Goal: Transaction & Acquisition: Purchase product/service

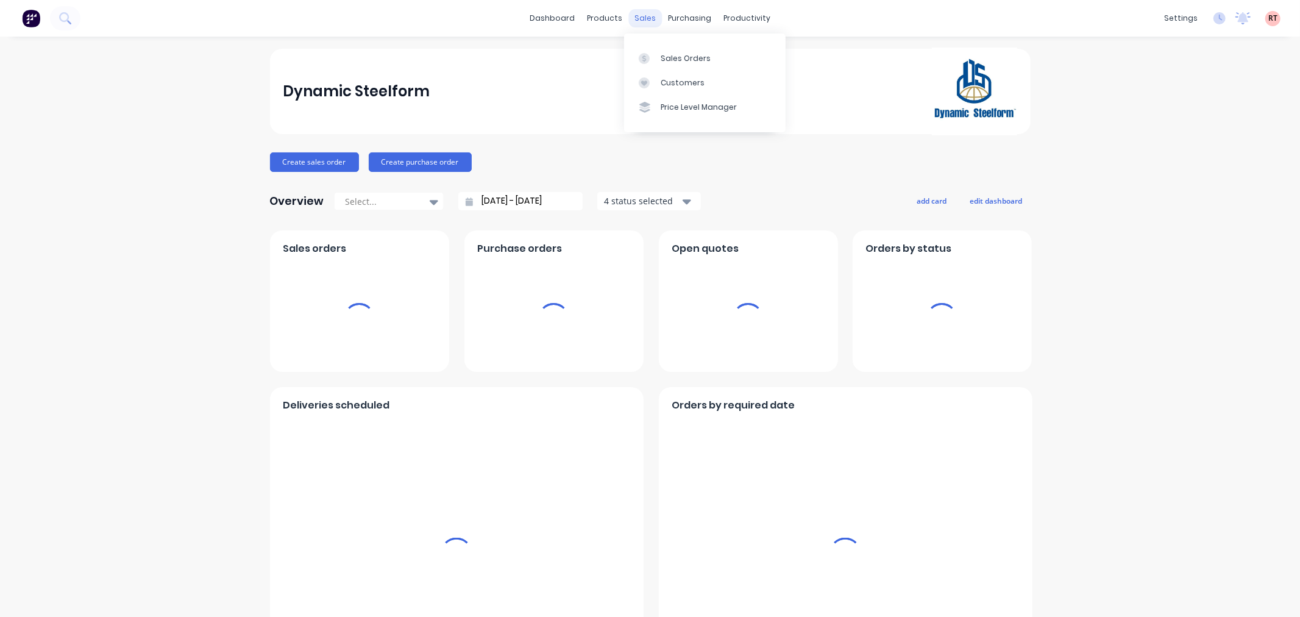
click at [645, 19] on div "sales" at bounding box center [645, 18] width 34 height 18
click at [684, 61] on div "Sales Orders" at bounding box center [686, 58] width 50 height 11
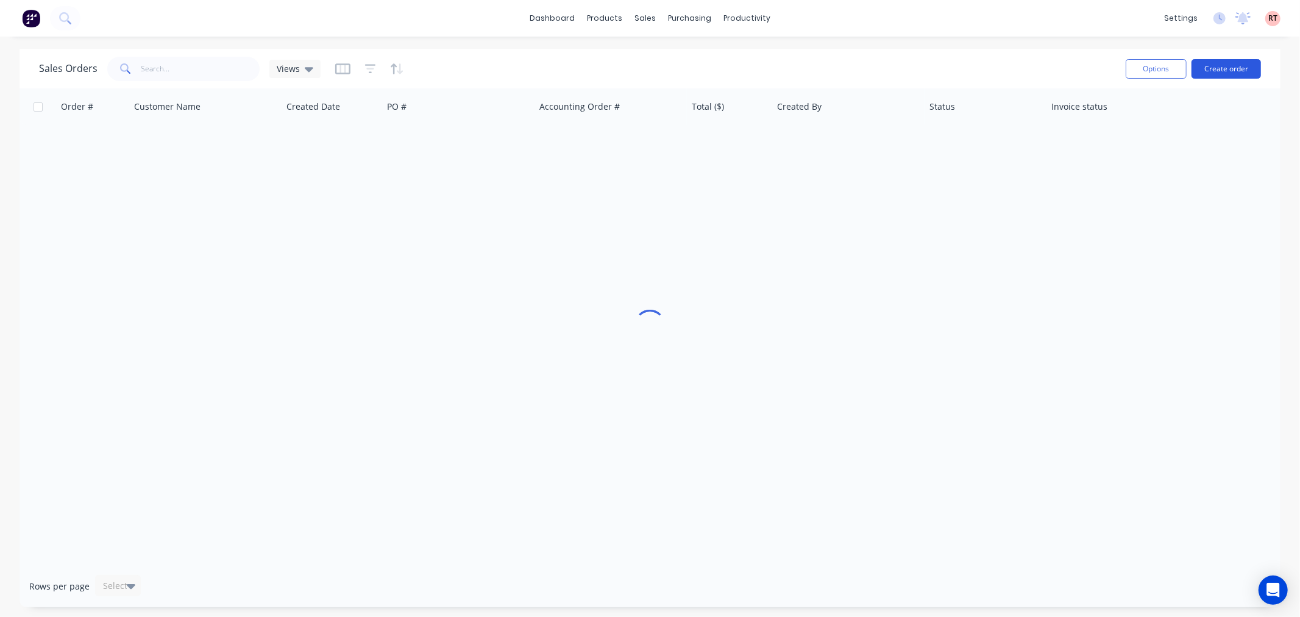
click at [1209, 65] on button "Create order" at bounding box center [1226, 69] width 69 height 20
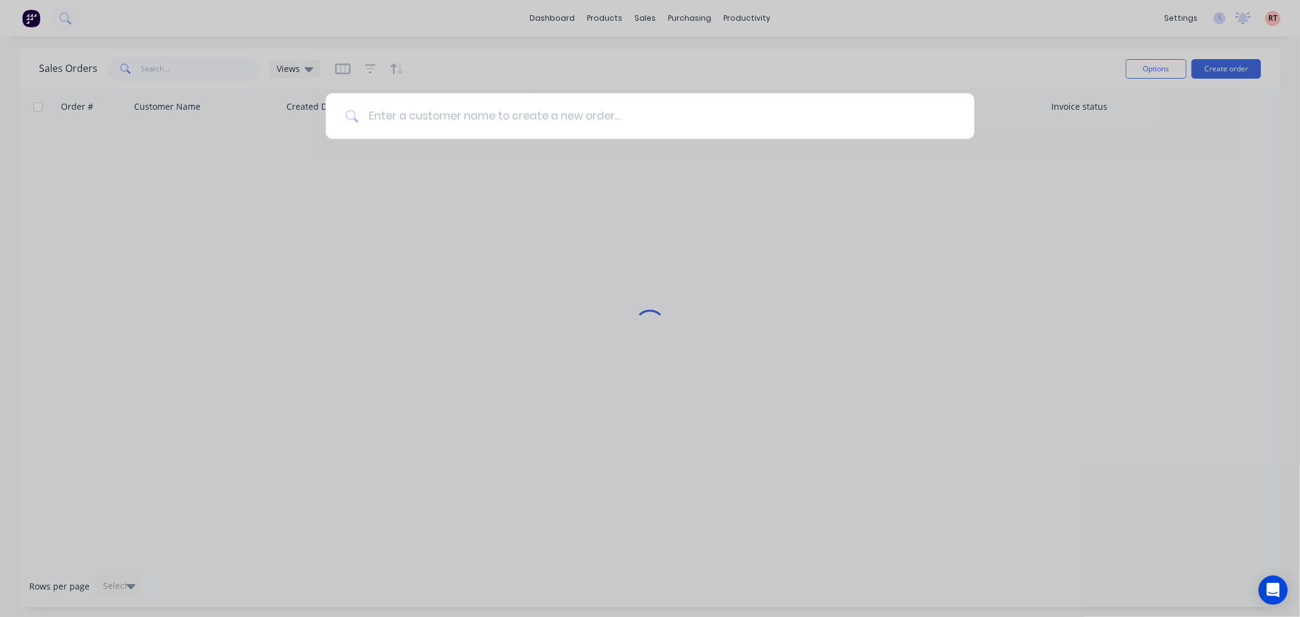
click at [443, 129] on input at bounding box center [656, 116] width 597 height 46
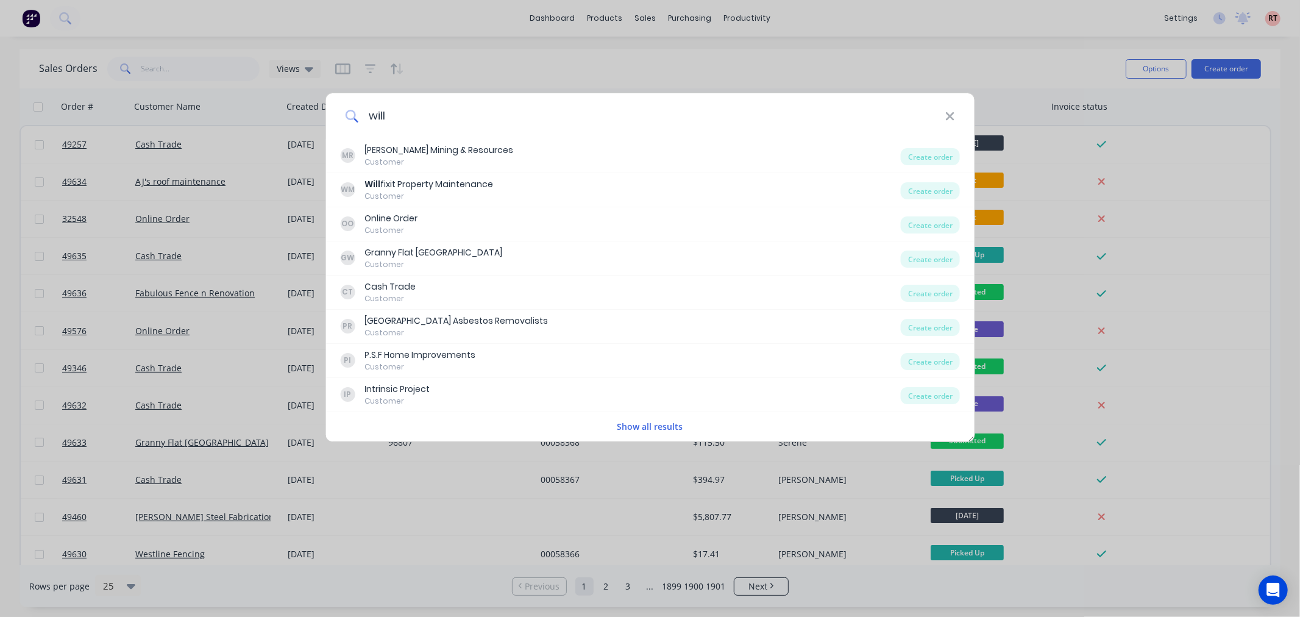
click at [411, 118] on input "will" at bounding box center [651, 116] width 587 height 46
drag, startPoint x: 414, startPoint y: 117, endPoint x: 344, endPoint y: 116, distance: 70.7
click at [344, 116] on div "will" at bounding box center [649, 116] width 649 height 46
type input "a"
drag, startPoint x: 407, startPoint y: 123, endPoint x: 304, endPoint y: 126, distance: 103.1
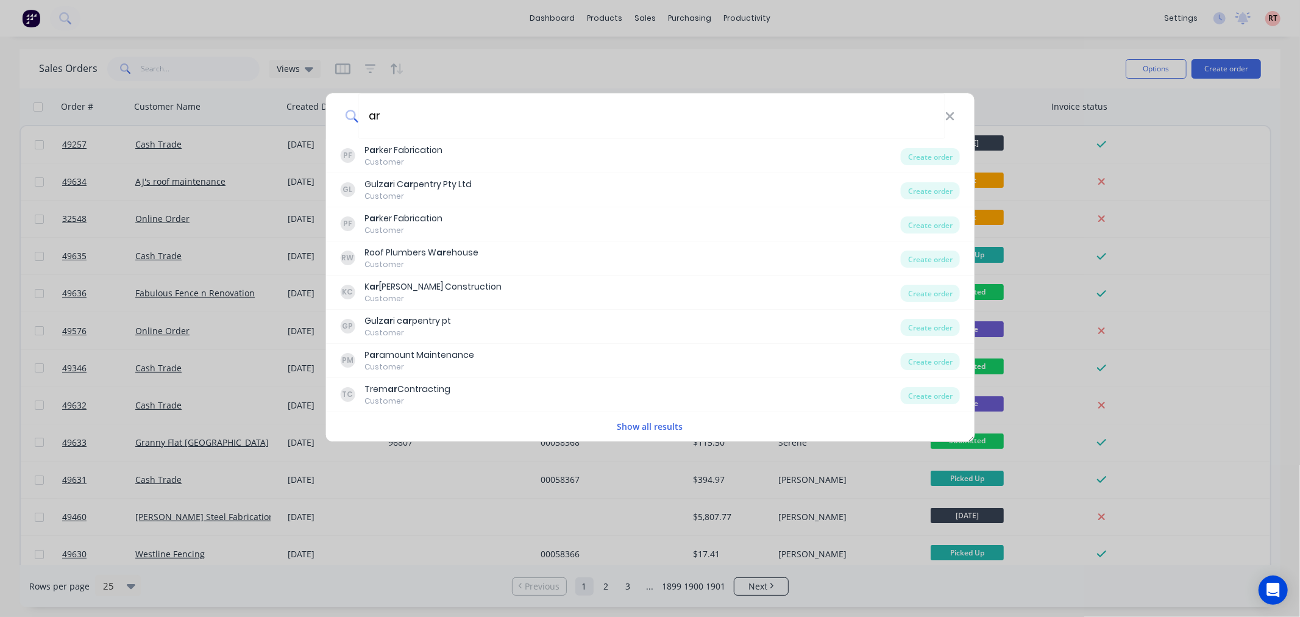
click at [304, 126] on div "ar PF P ar ker Fabrication Customer Create order GL Gulz ar i C ar pentry Pty L…" at bounding box center [650, 308] width 1300 height 617
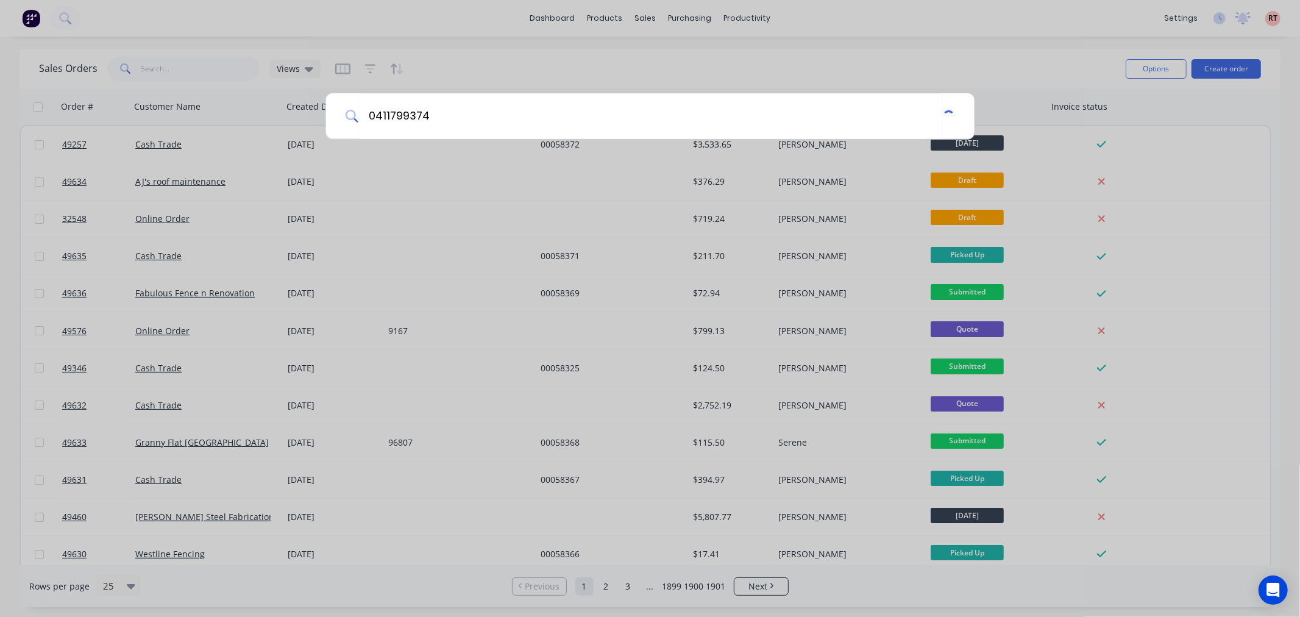
type input "0411799374"
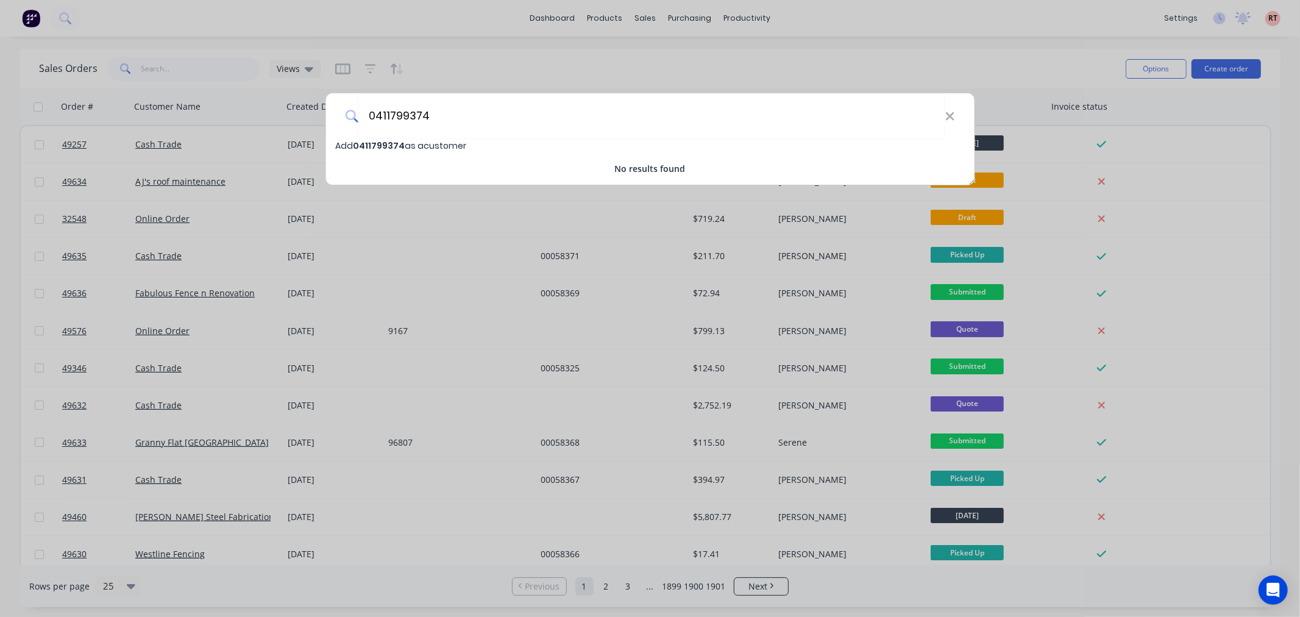
drag, startPoint x: 441, startPoint y: 116, endPoint x: 351, endPoint y: 118, distance: 89.6
click at [351, 118] on div "0411799374" at bounding box center [649, 116] width 649 height 46
click at [395, 143] on span "0411799374" at bounding box center [379, 146] width 52 height 12
select select "AU"
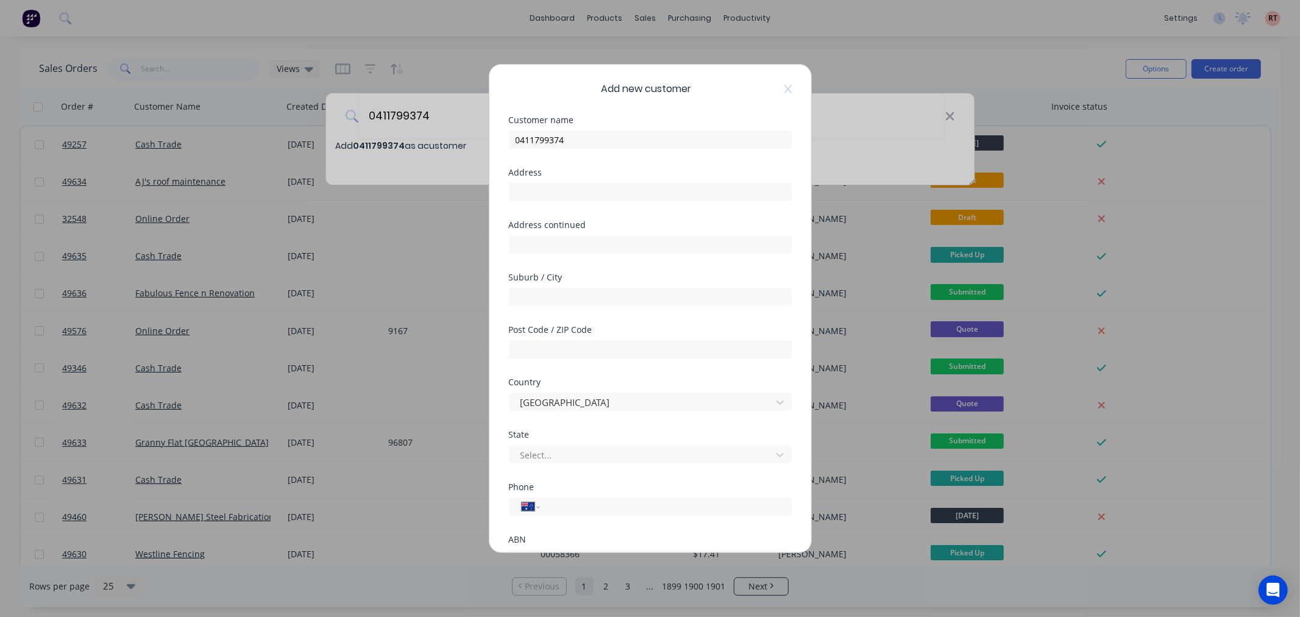
click at [467, 247] on div "Add new customer Customer name 0411799374 Address Address continued Suburb / Ci…" at bounding box center [650, 308] width 1300 height 617
click at [947, 117] on div "Add new customer Customer name 0411799374 Address Address continued Suburb / Ci…" at bounding box center [650, 308] width 1300 height 617
click at [956, 114] on div "Add new customer Customer name 0411799374 Address Address continued Suburb / Ci…" at bounding box center [650, 308] width 1300 height 617
click at [784, 86] on icon at bounding box center [787, 89] width 7 height 9
click at [775, 87] on div "Sales Orders Views Options Create order" at bounding box center [650, 69] width 1261 height 40
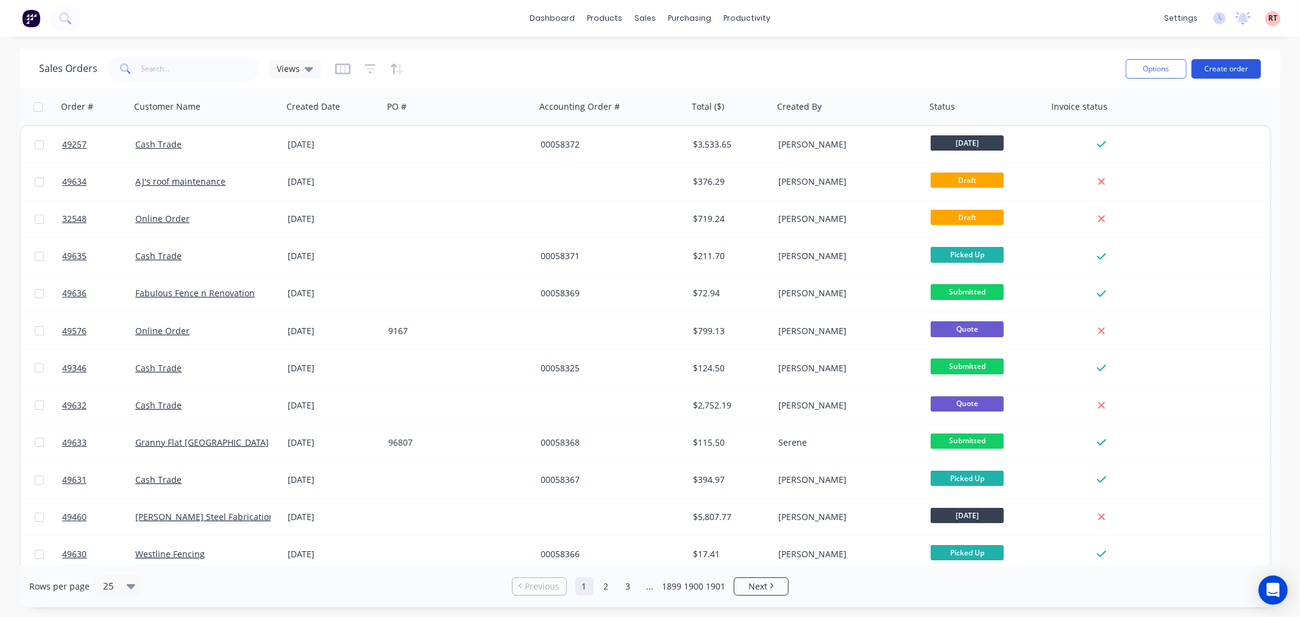
click at [1241, 70] on button "Create order" at bounding box center [1226, 69] width 69 height 20
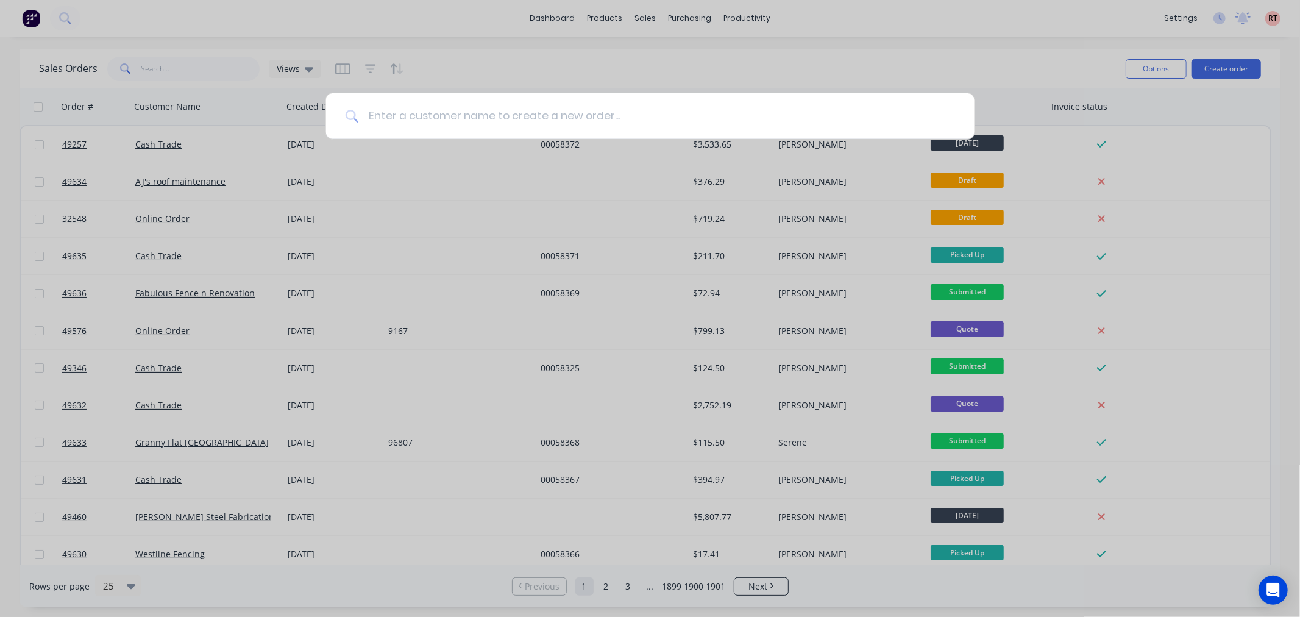
click at [556, 121] on input at bounding box center [656, 116] width 597 height 46
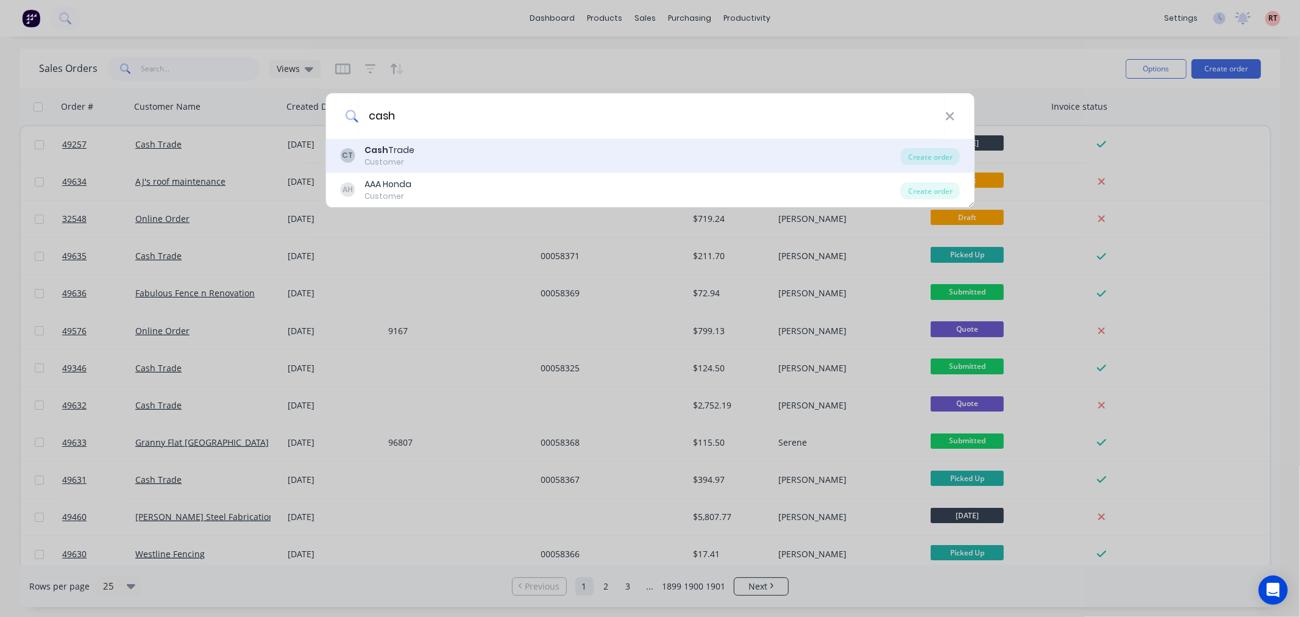
type input "cash"
click at [436, 148] on div "CT Cash Trade Customer" at bounding box center [620, 156] width 561 height 24
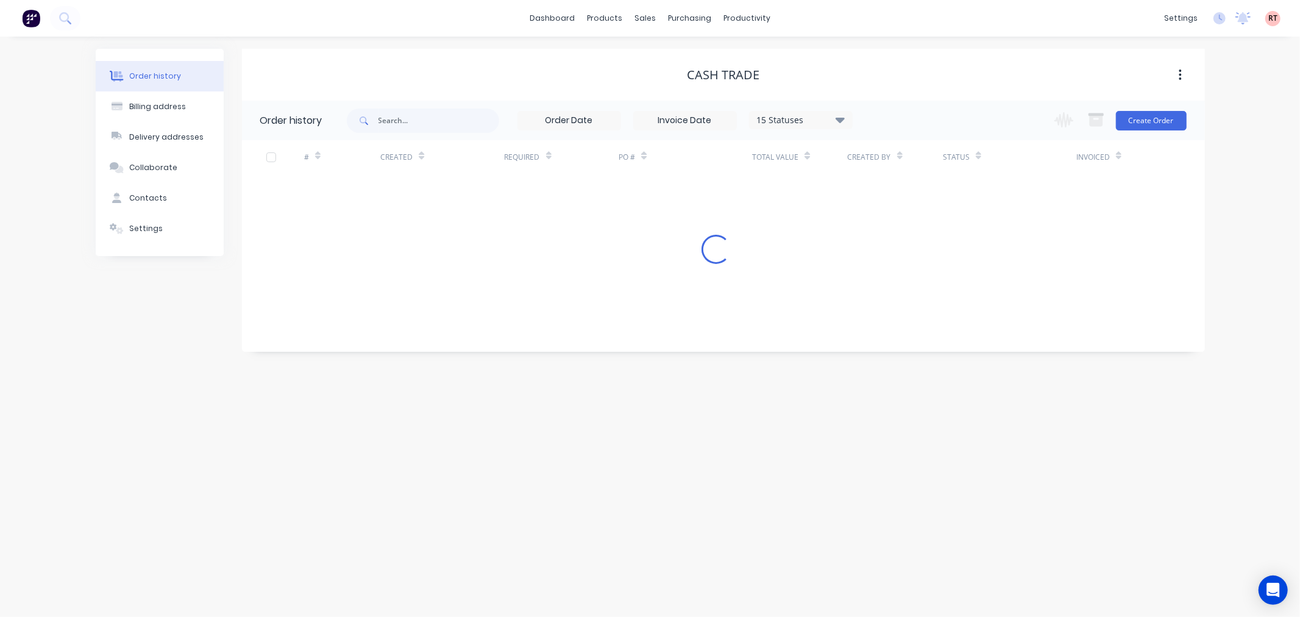
click at [1144, 132] on div "Change order status Submitted Ready for Delivery Ready To Pick Up Monday Tuesda…" at bounding box center [1116, 121] width 139 height 40
click at [1146, 124] on button "Create Order" at bounding box center [1151, 121] width 71 height 20
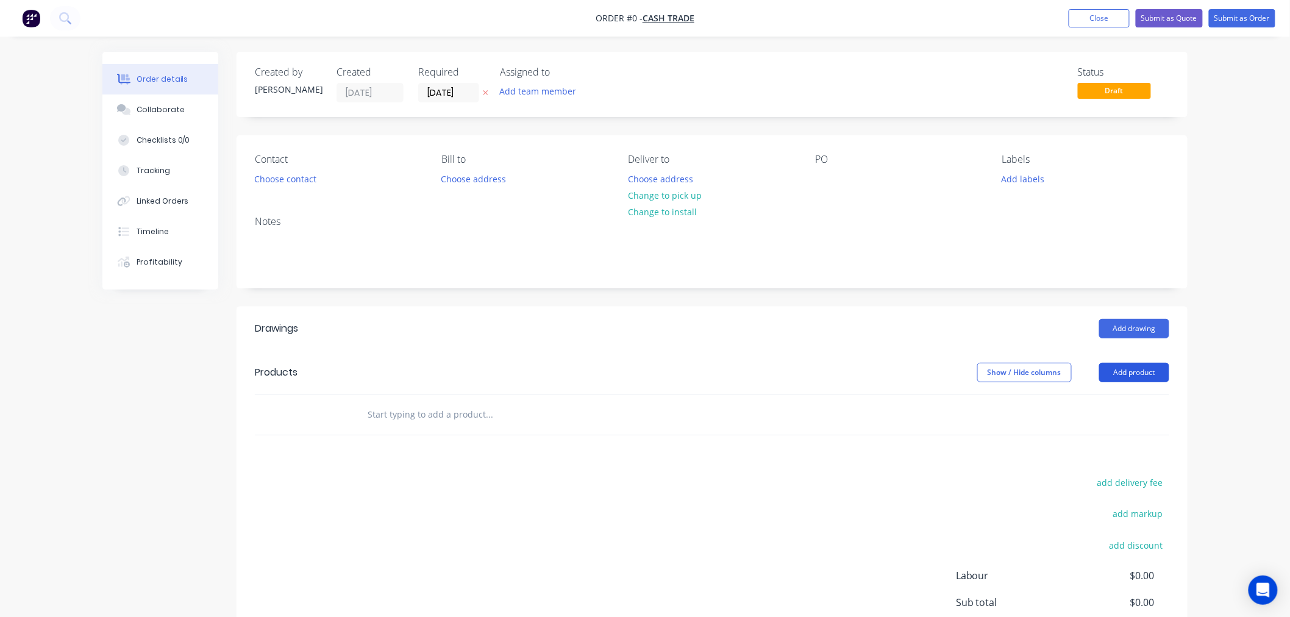
click at [1123, 372] on button "Add product" at bounding box center [1134, 373] width 70 height 20
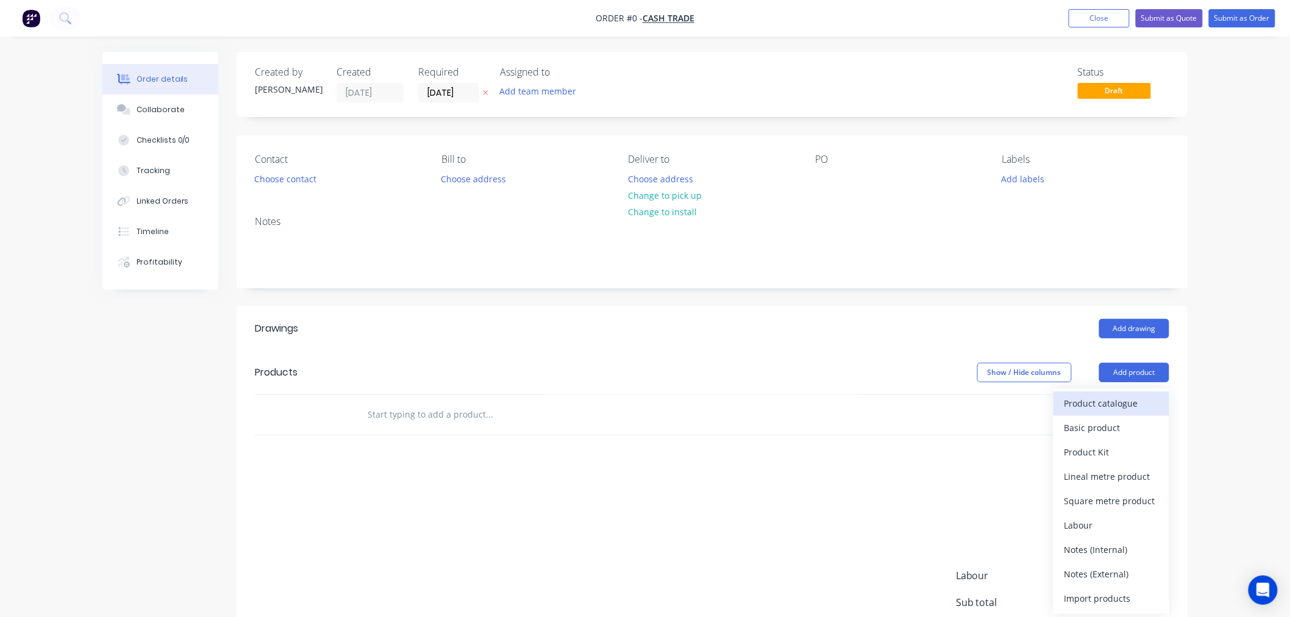
click at [1082, 406] on div "Product catalogue" at bounding box center [1111, 403] width 94 height 18
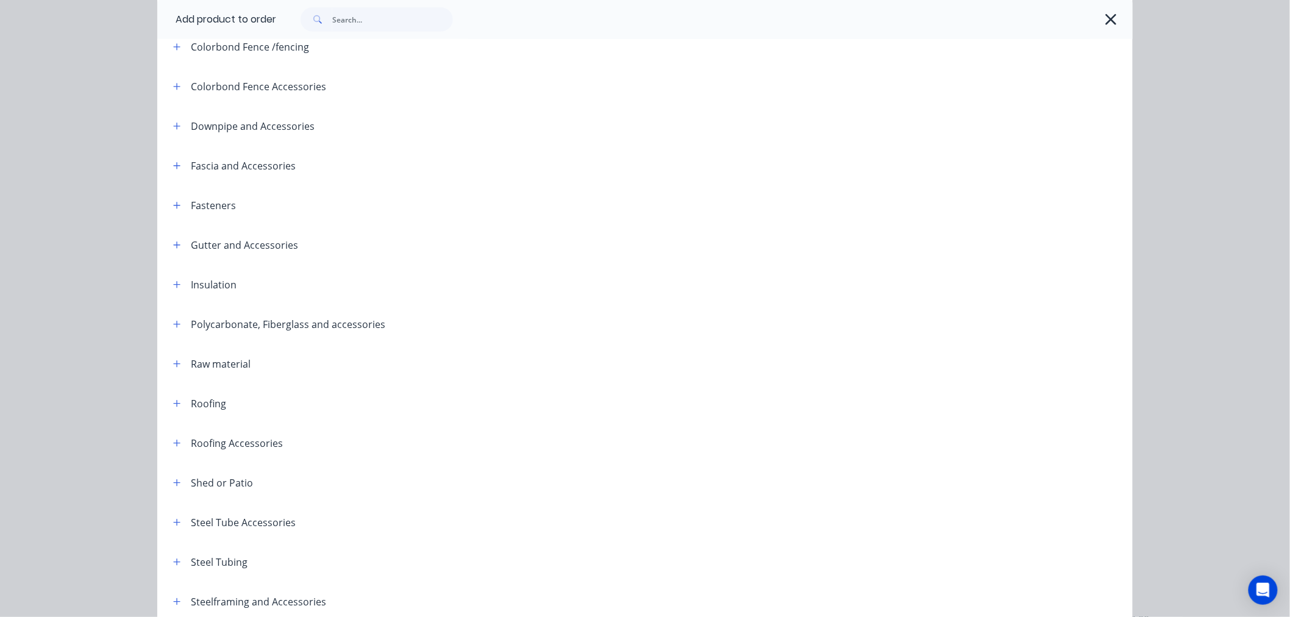
scroll to position [187, 0]
click at [173, 202] on icon "button" at bounding box center [176, 204] width 7 height 9
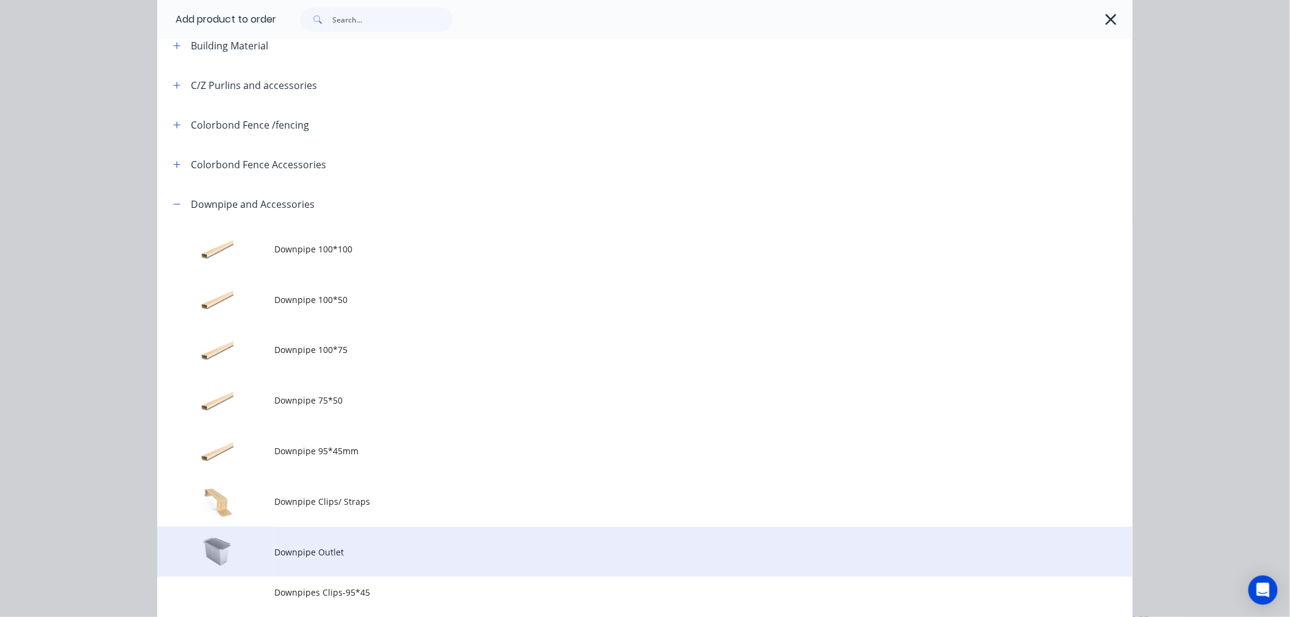
click at [338, 555] on span "Downpipe Outlet" at bounding box center [617, 552] width 686 height 13
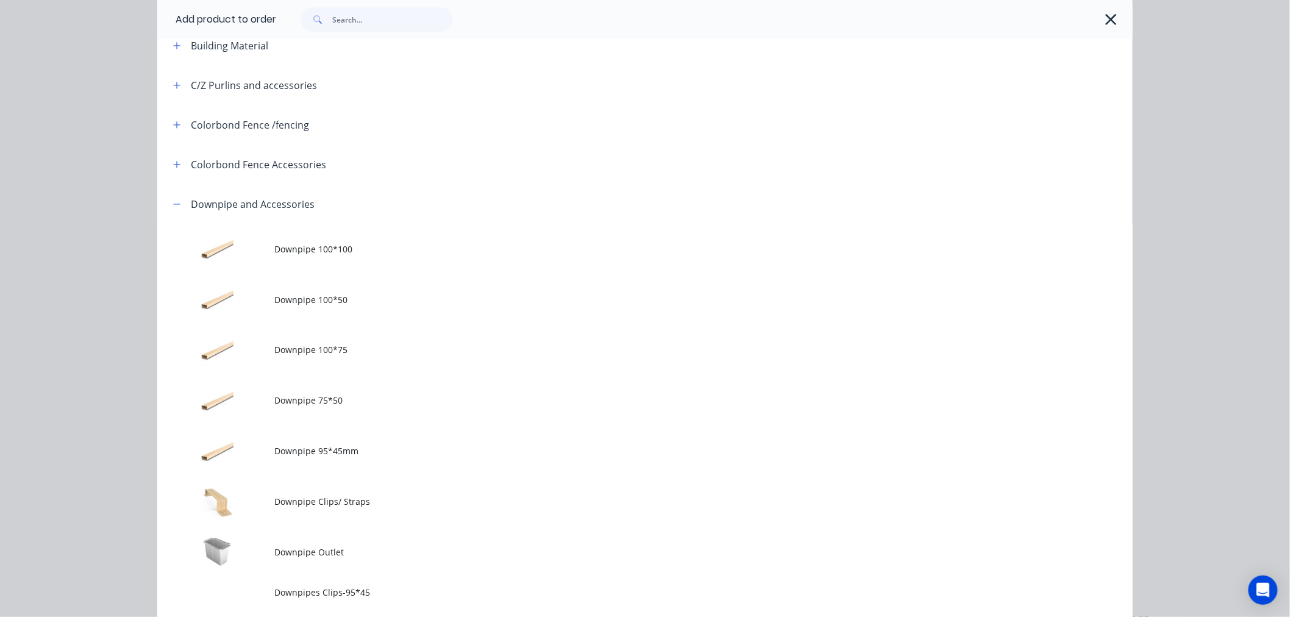
scroll to position [0, 0]
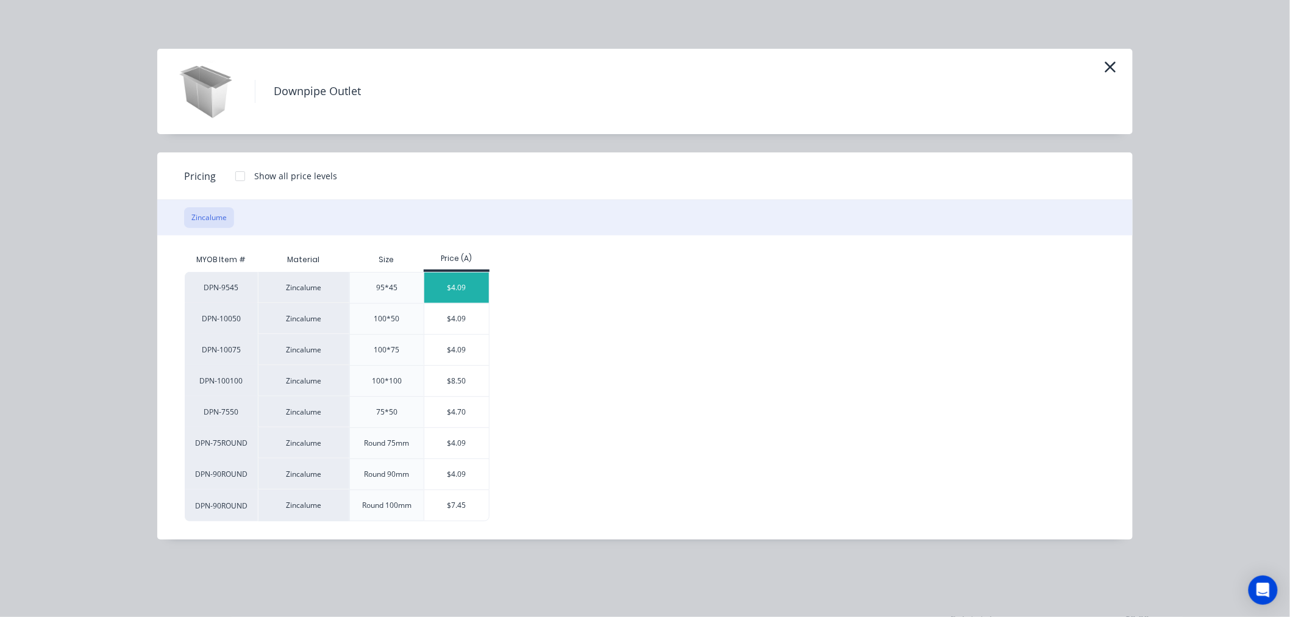
click at [443, 290] on div "$4.09" at bounding box center [456, 287] width 65 height 30
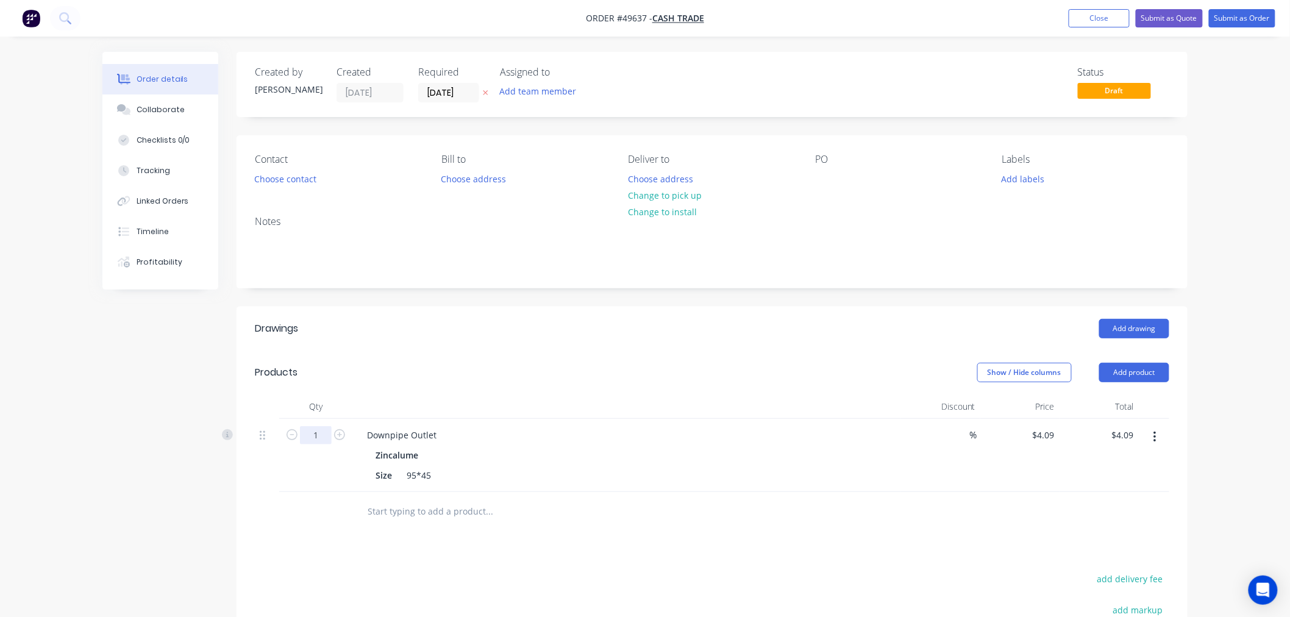
click at [325, 438] on input "1" at bounding box center [316, 435] width 32 height 18
type input "2"
type input "$8.18"
click at [594, 547] on div "Drawings Add drawing Products Show / Hide columns Add product Qty Discount Pric…" at bounding box center [711, 552] width 951 height 491
click at [1120, 370] on button "Add product" at bounding box center [1134, 373] width 70 height 20
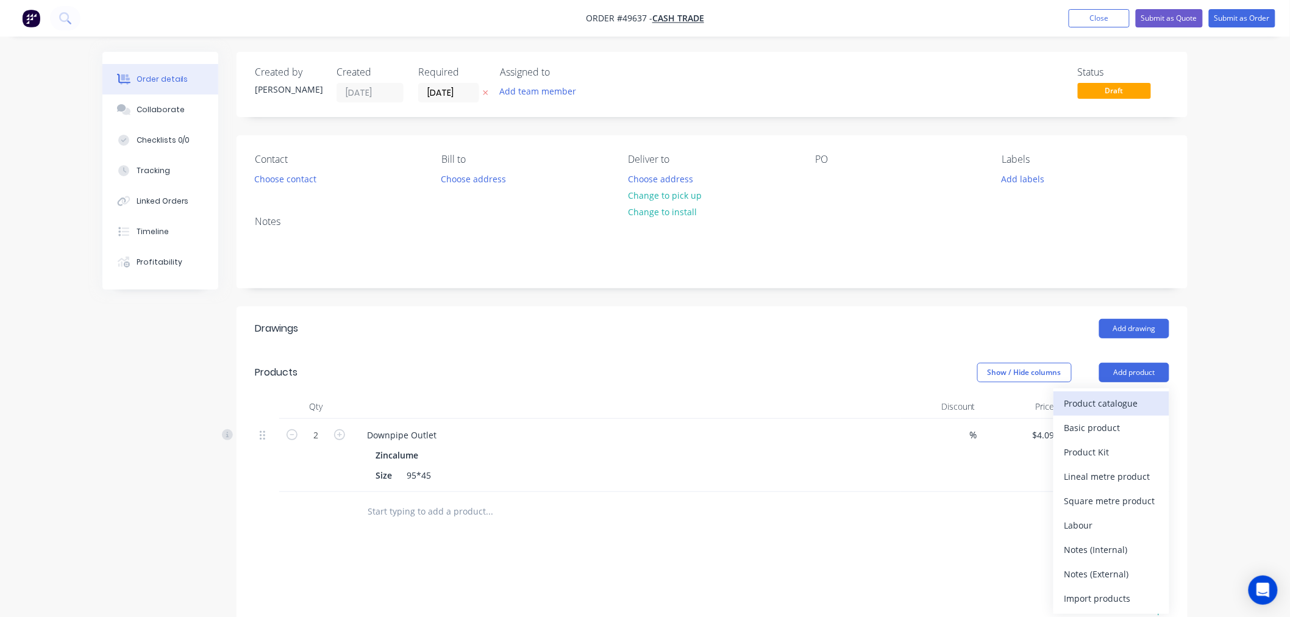
click at [1085, 397] on div "Product catalogue" at bounding box center [1111, 403] width 94 height 18
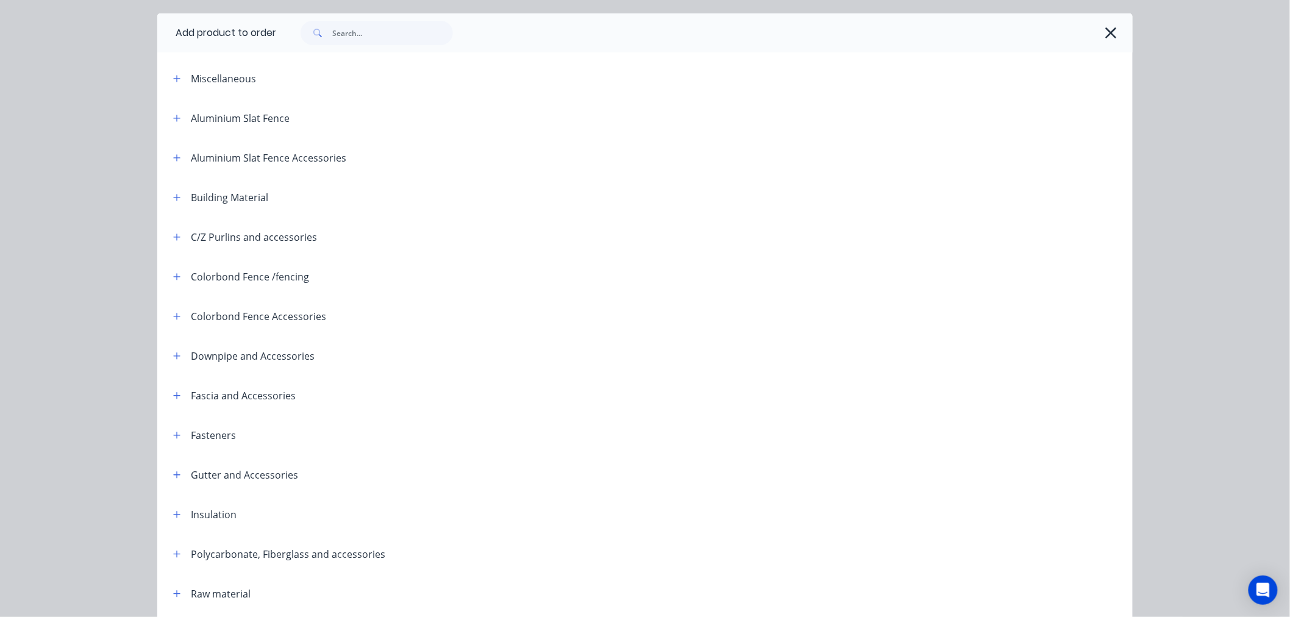
scroll to position [68, 0]
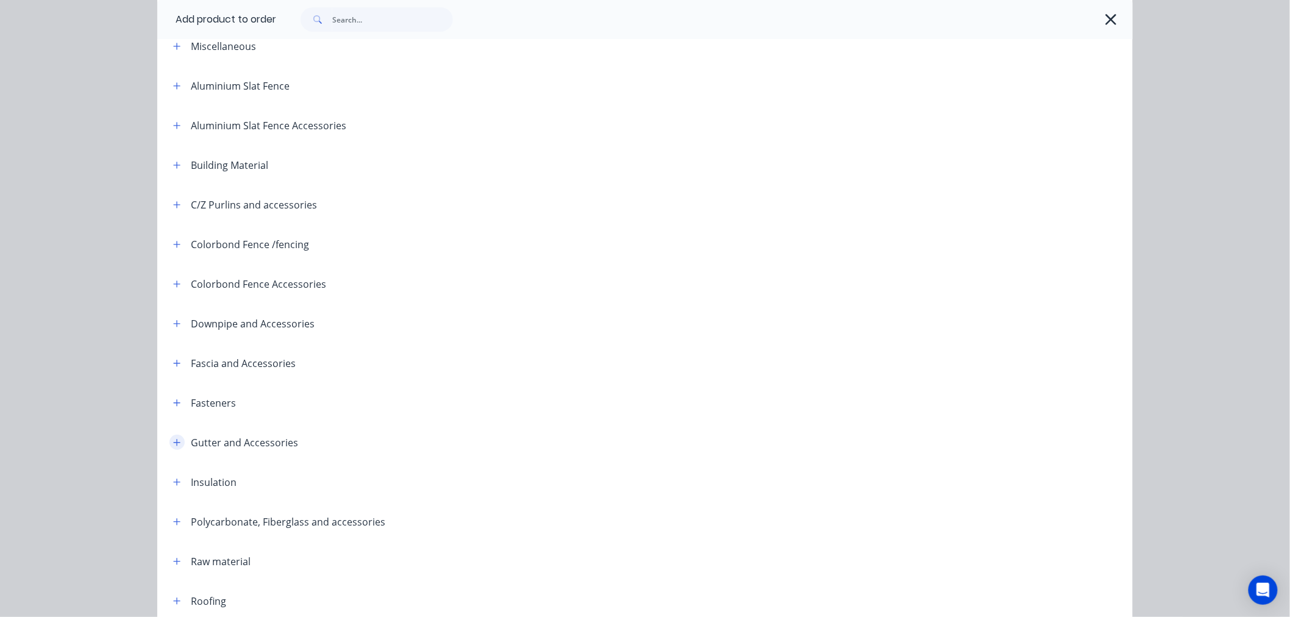
click at [172, 448] on button "button" at bounding box center [176, 442] width 15 height 15
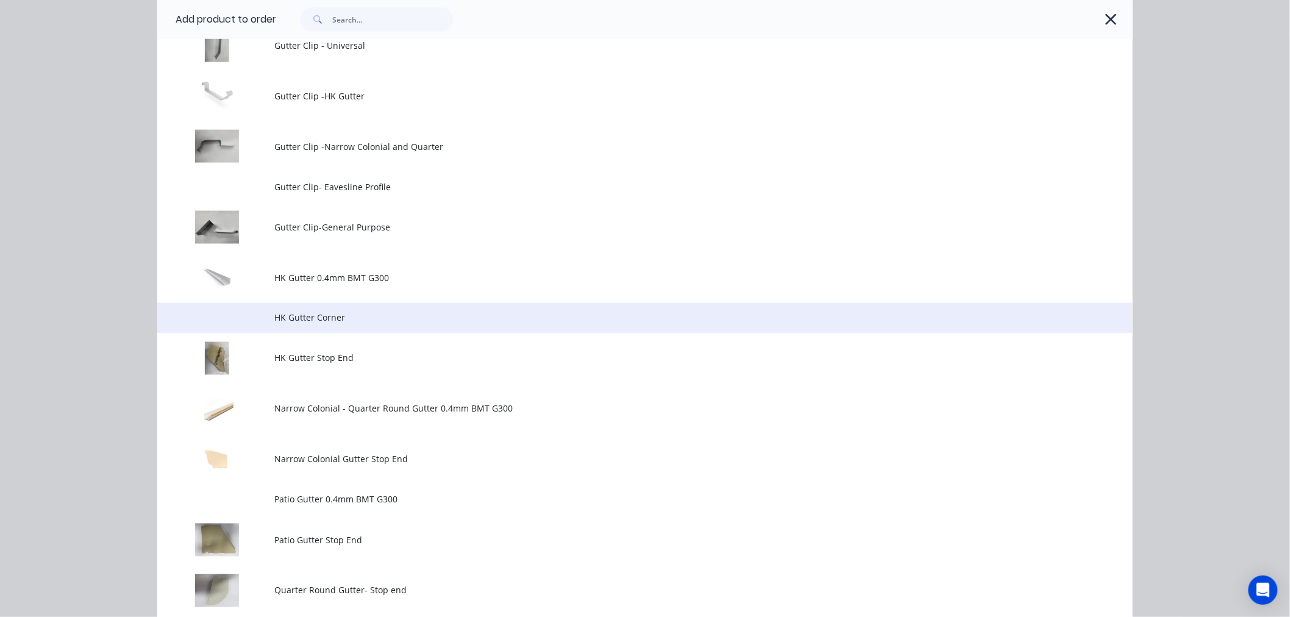
scroll to position [677, 0]
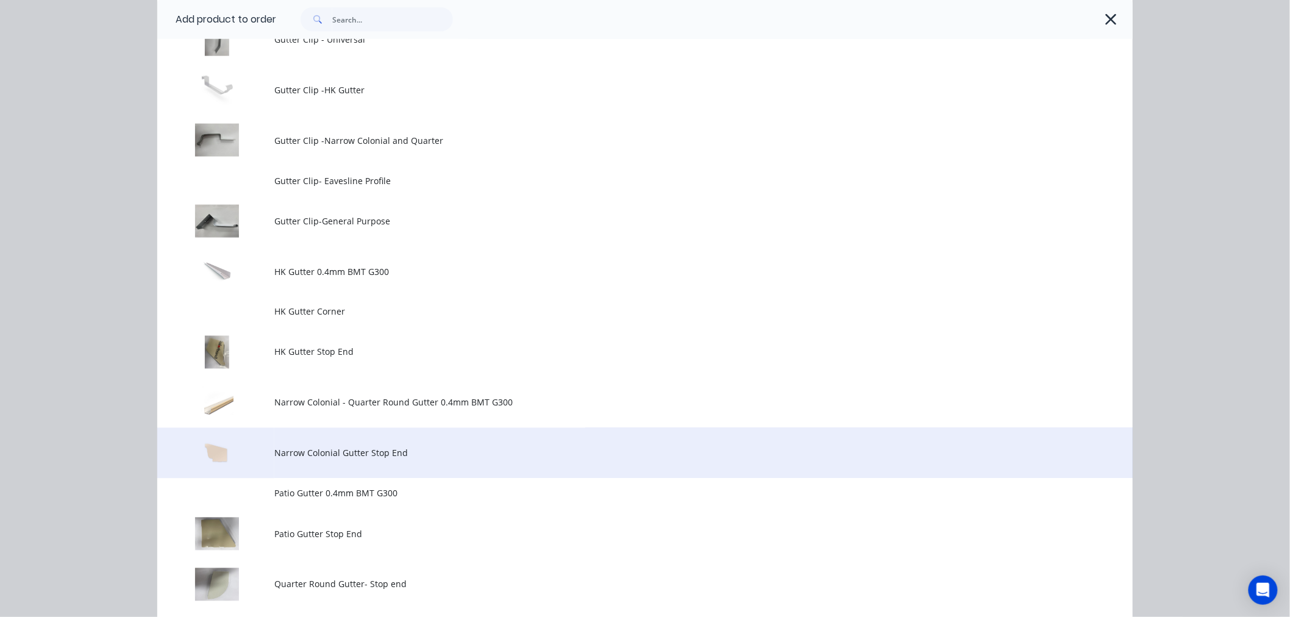
click at [339, 454] on span "Narrow Colonial Gutter Stop End" at bounding box center [617, 453] width 686 height 13
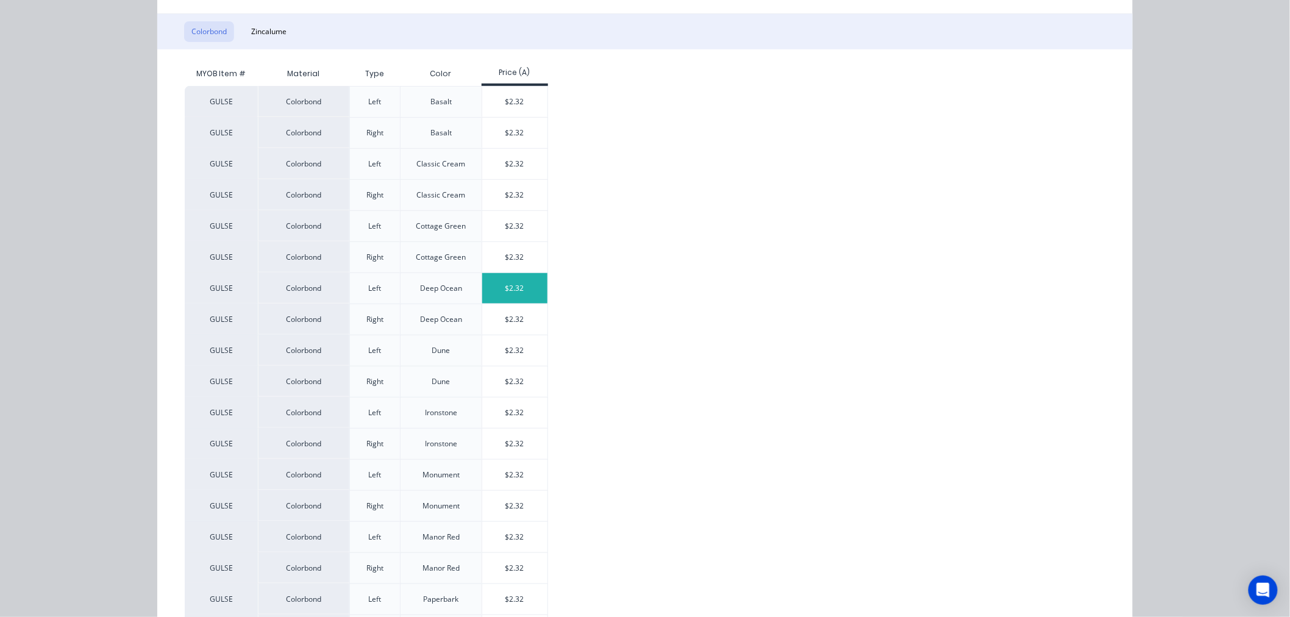
scroll to position [271, 0]
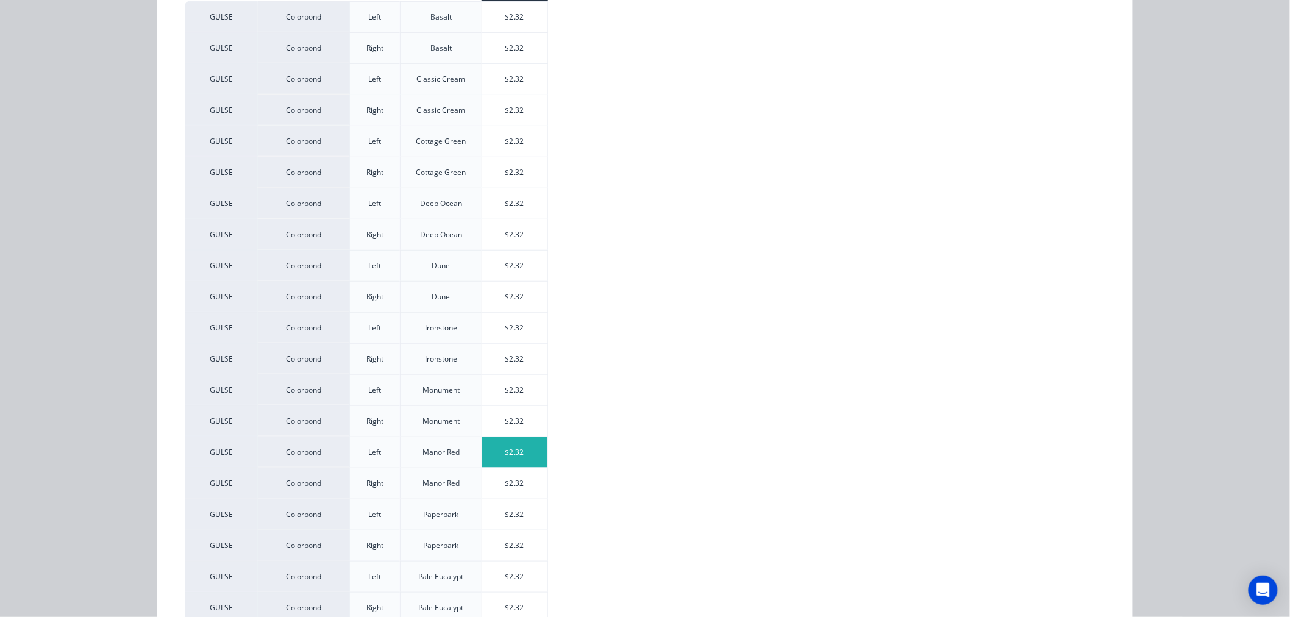
click at [519, 455] on div "$2.32" at bounding box center [514, 452] width 65 height 30
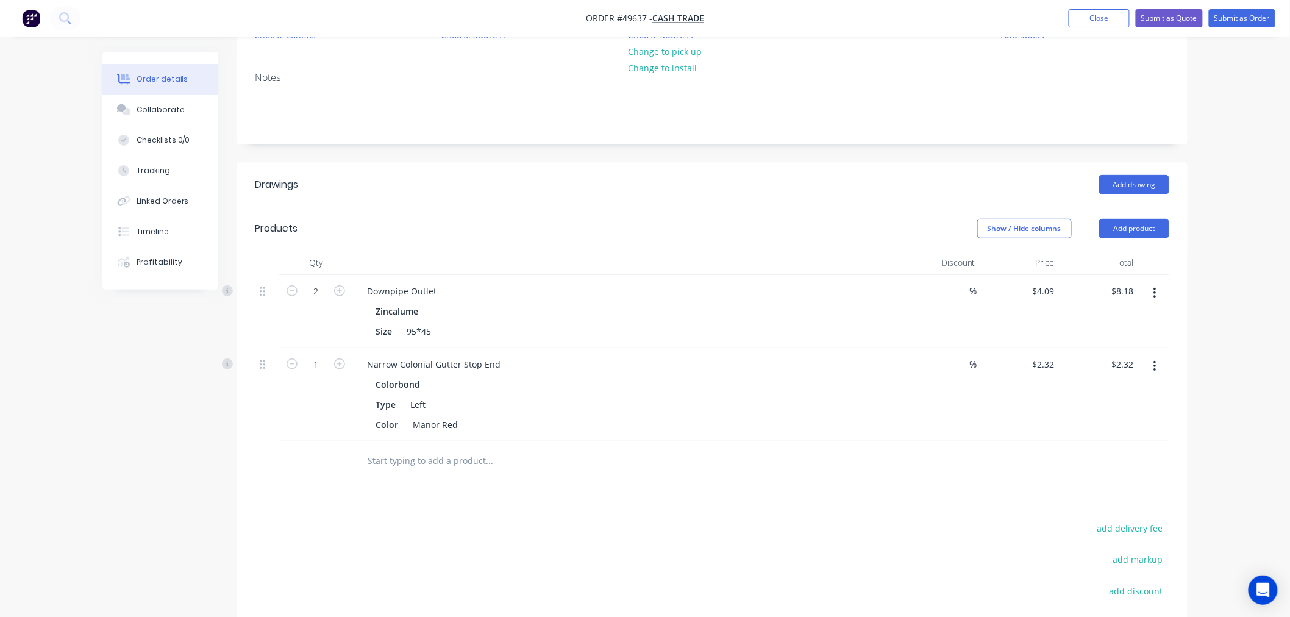
scroll to position [203, 0]
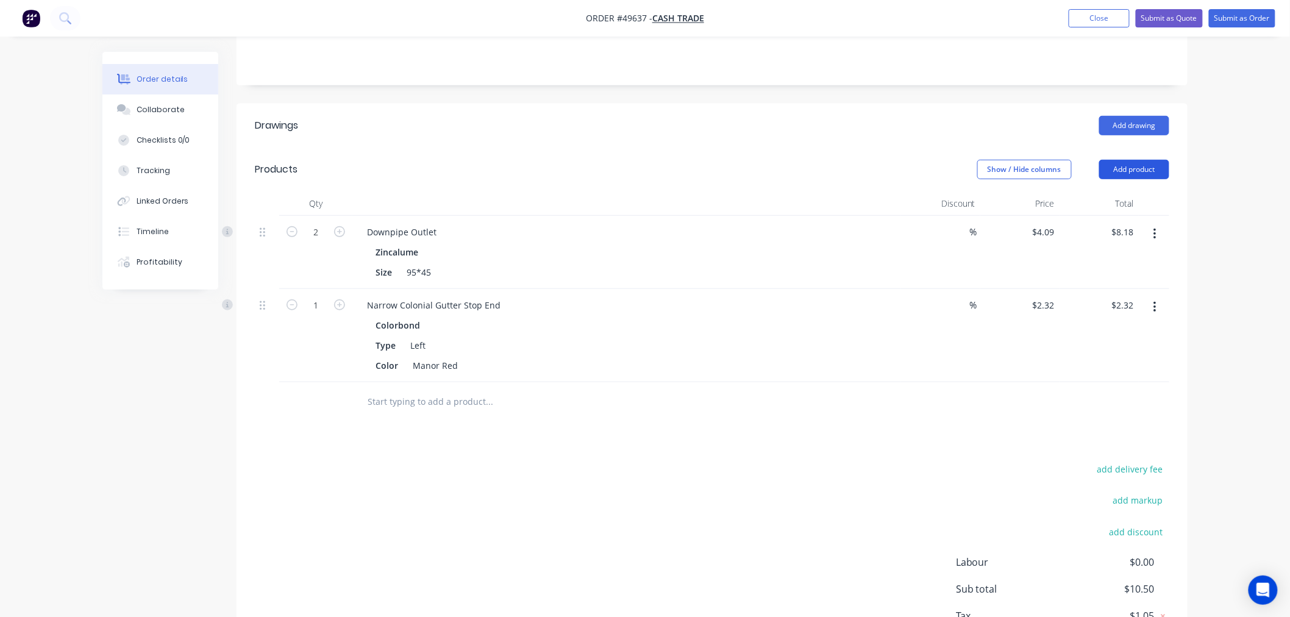
drag, startPoint x: 1118, startPoint y: 171, endPoint x: 1114, endPoint y: 177, distance: 7.4
click at [1119, 171] on button "Add product" at bounding box center [1134, 170] width 70 height 20
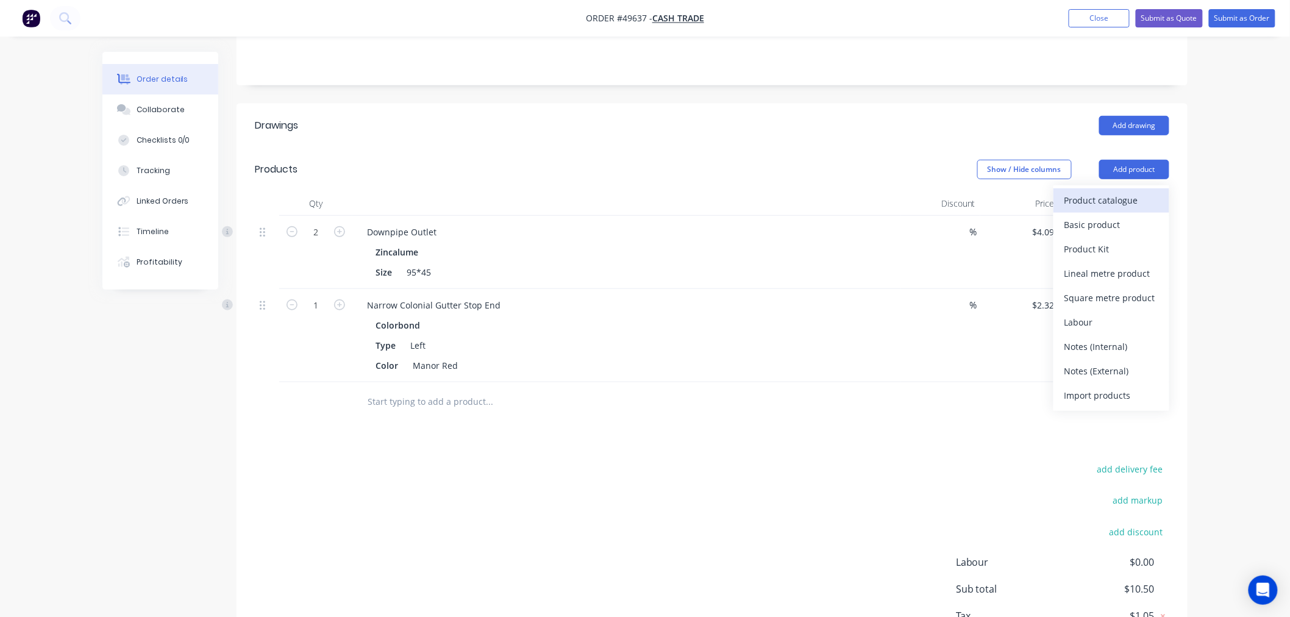
click at [1088, 204] on div "Product catalogue" at bounding box center [1111, 200] width 94 height 18
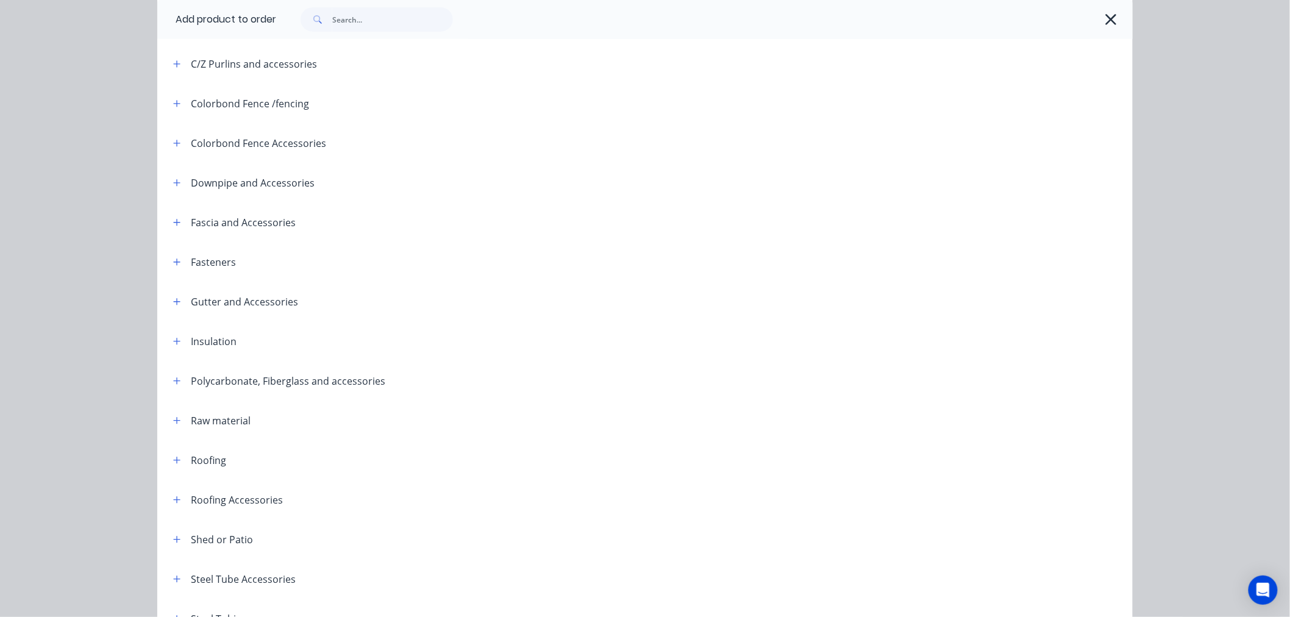
scroll to position [271, 0]
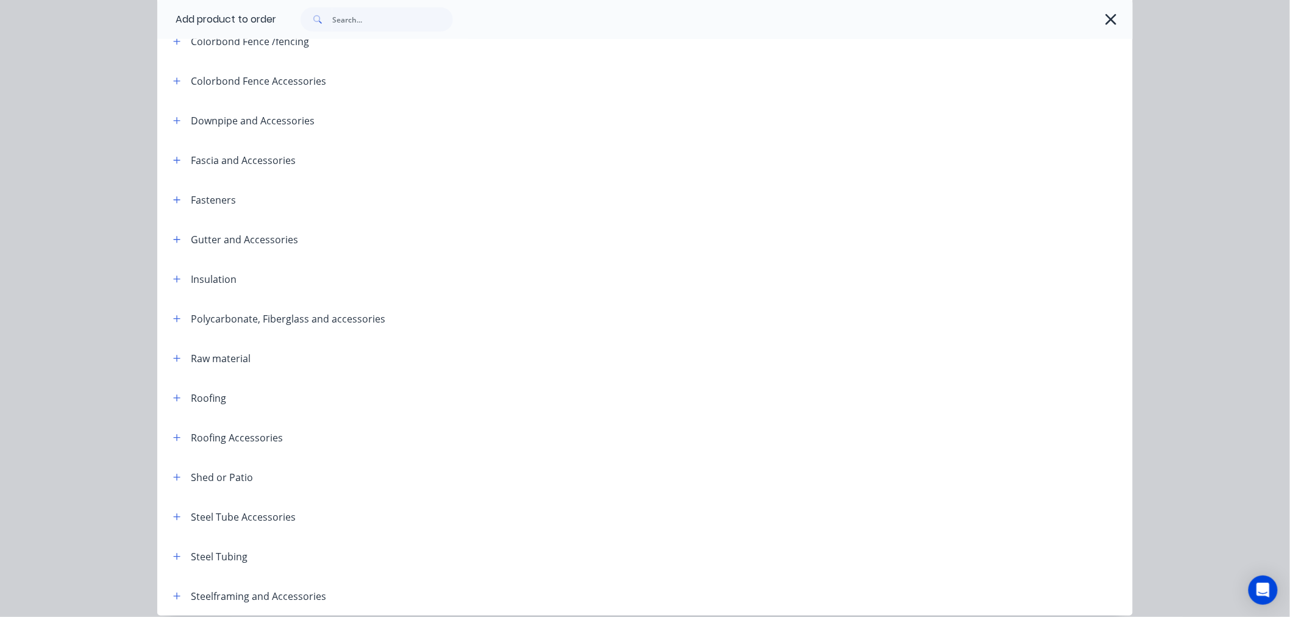
click at [172, 125] on button "button" at bounding box center [176, 120] width 15 height 15
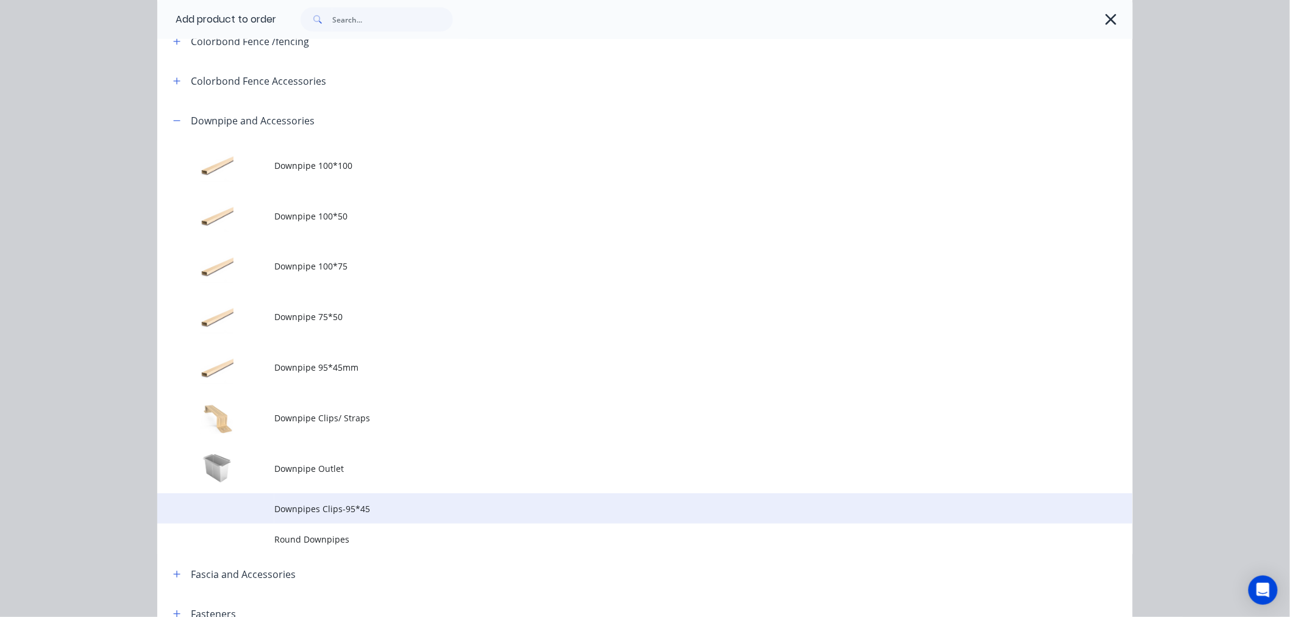
click at [340, 515] on td "Downpipes Clips-95*45" at bounding box center [703, 508] width 858 height 30
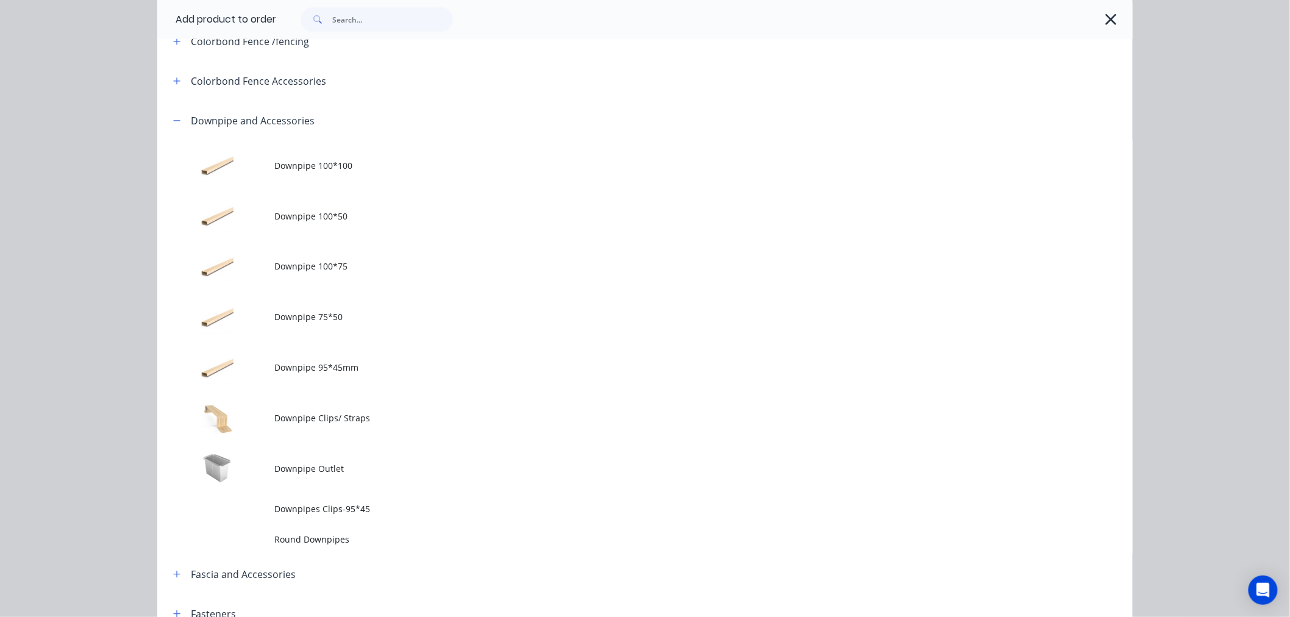
scroll to position [0, 0]
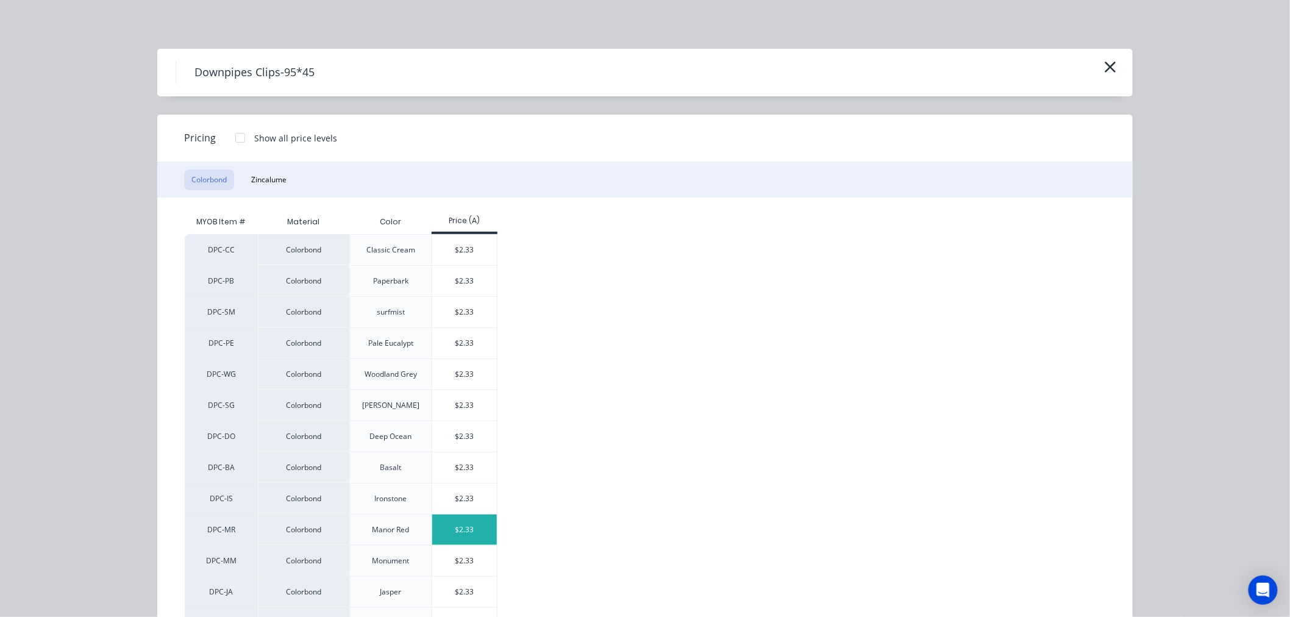
click at [453, 522] on div "$2.33" at bounding box center [464, 529] width 65 height 30
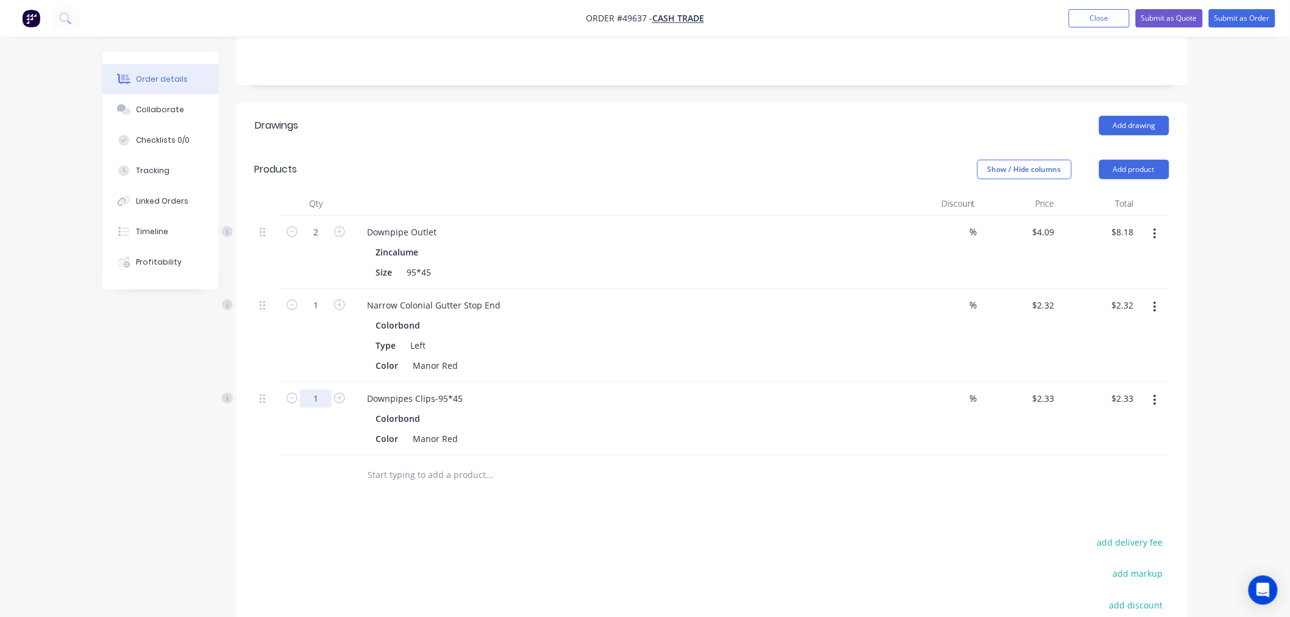
click at [326, 397] on input "1" at bounding box center [316, 398] width 32 height 18
type input "8"
type input "$18.64"
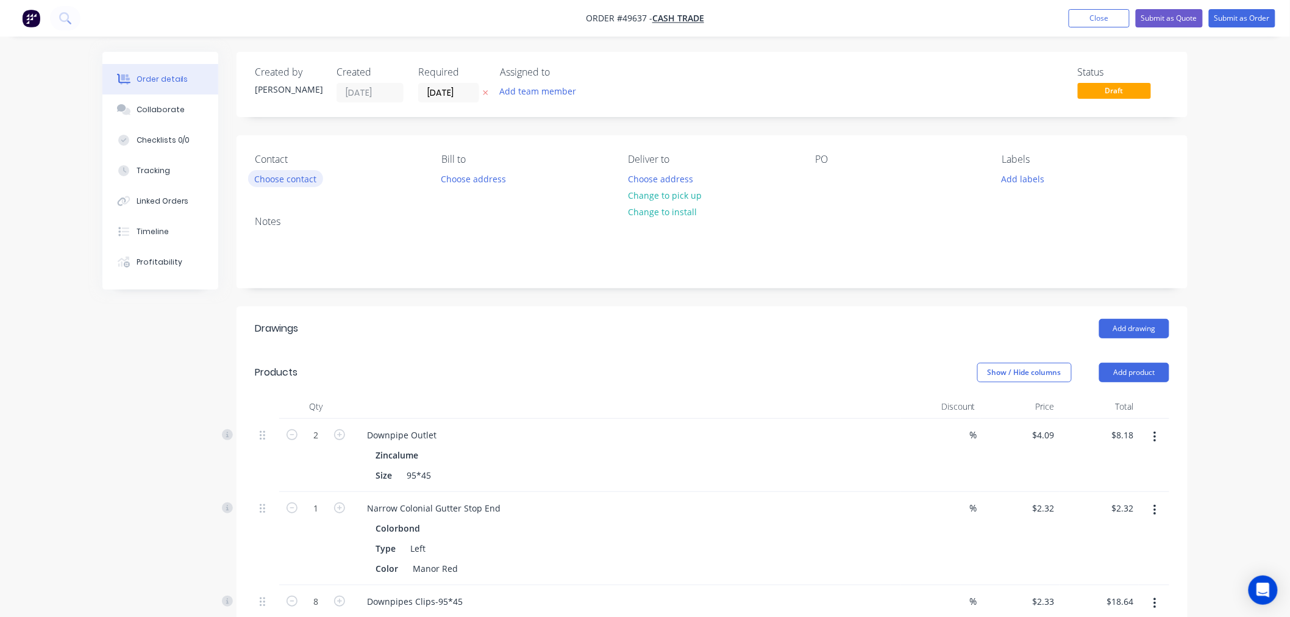
click at [300, 176] on button "Choose contact" at bounding box center [285, 178] width 75 height 16
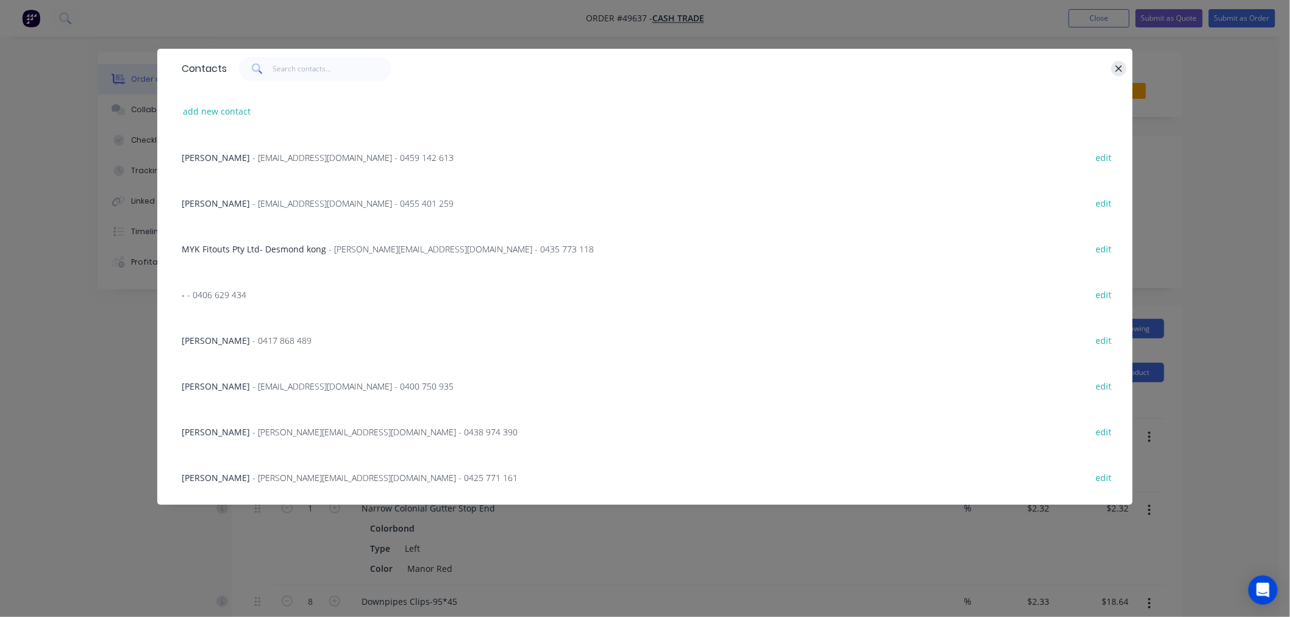
click at [1119, 68] on icon "button" at bounding box center [1118, 68] width 7 height 7
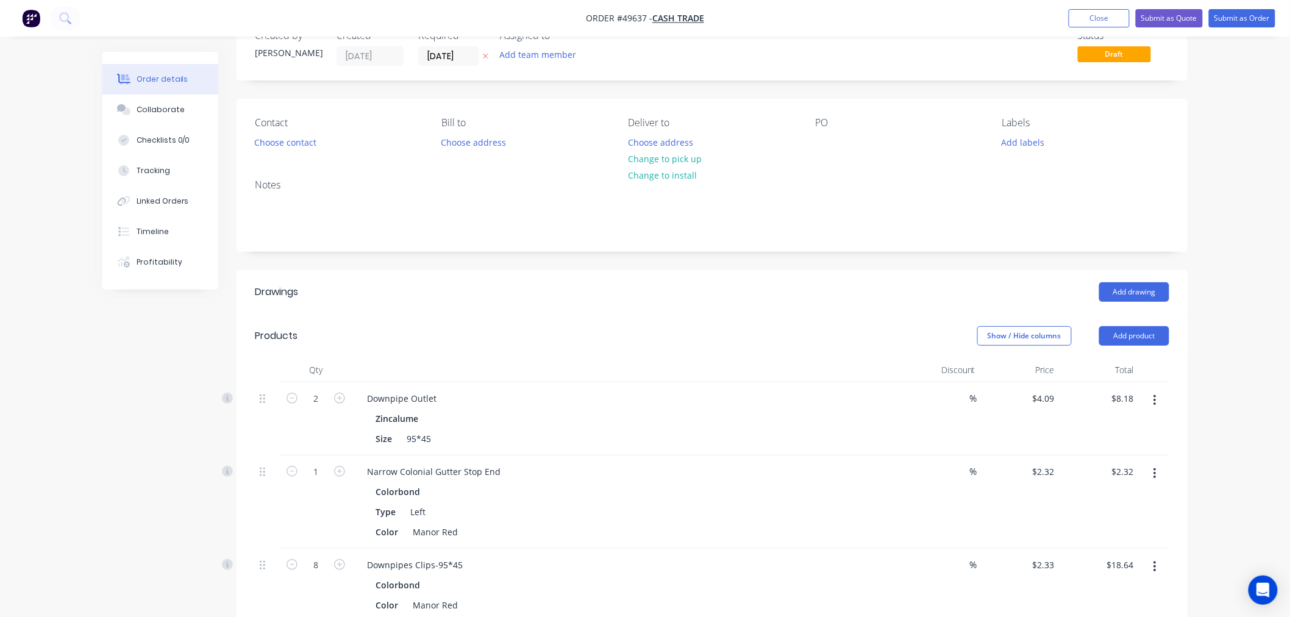
scroll to position [68, 0]
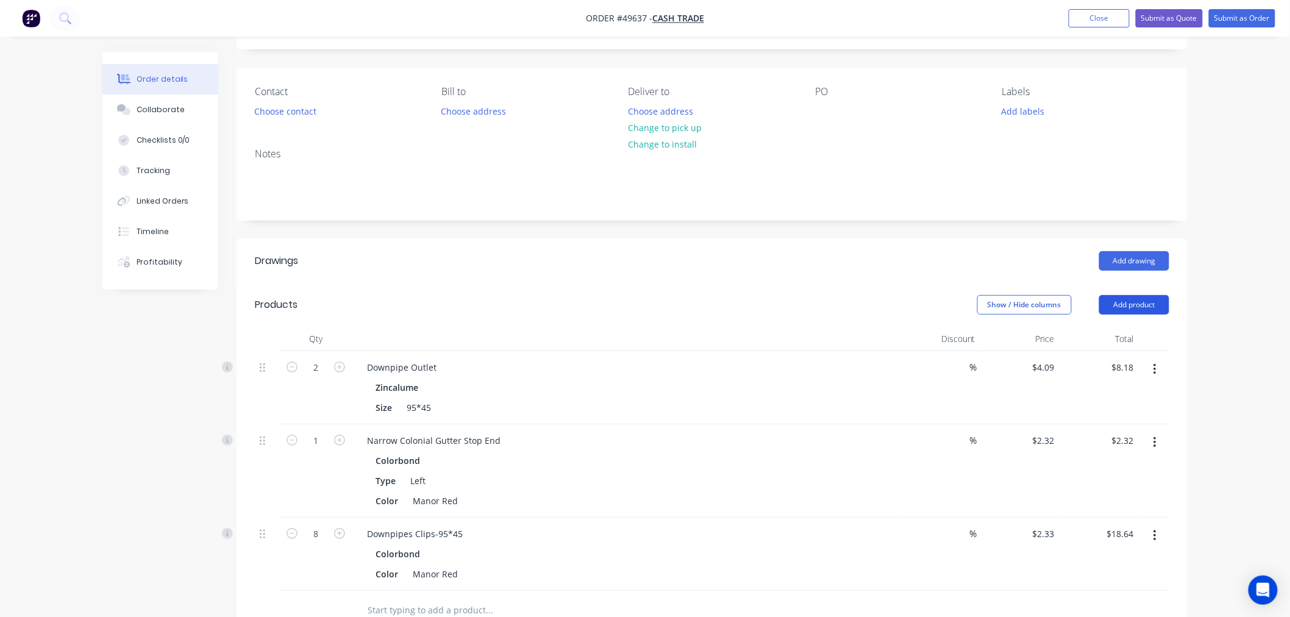
click at [1147, 304] on button "Add product" at bounding box center [1134, 305] width 70 height 20
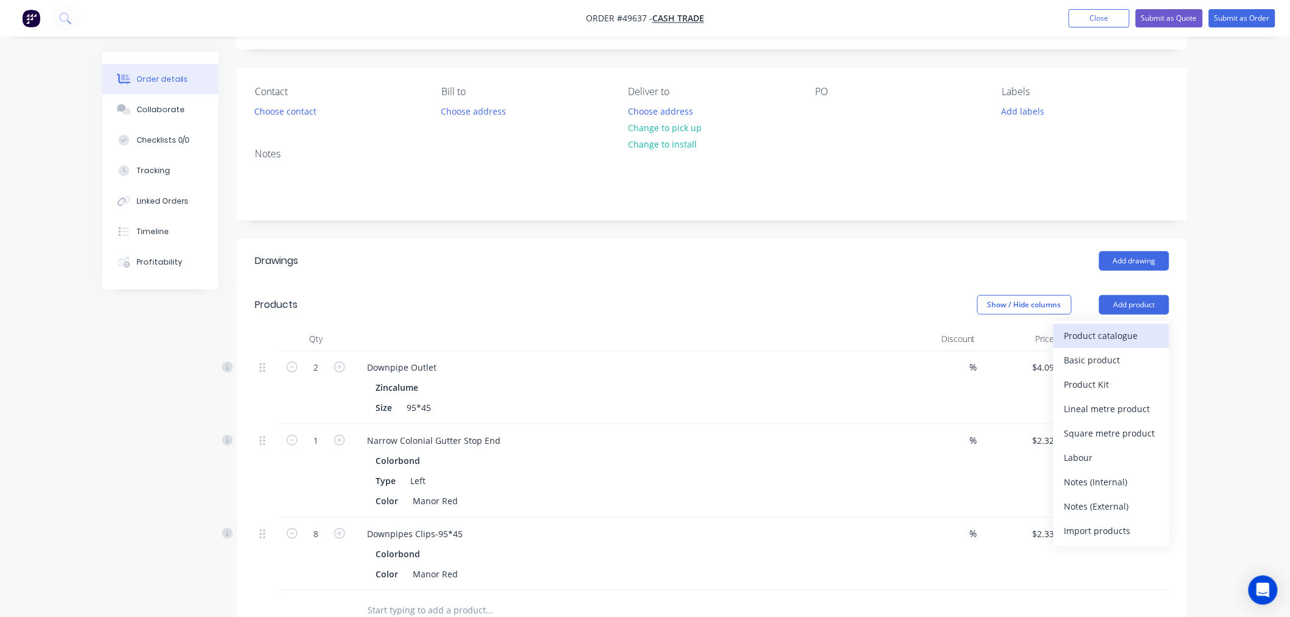
click at [1111, 327] on div "Product catalogue" at bounding box center [1111, 336] width 94 height 18
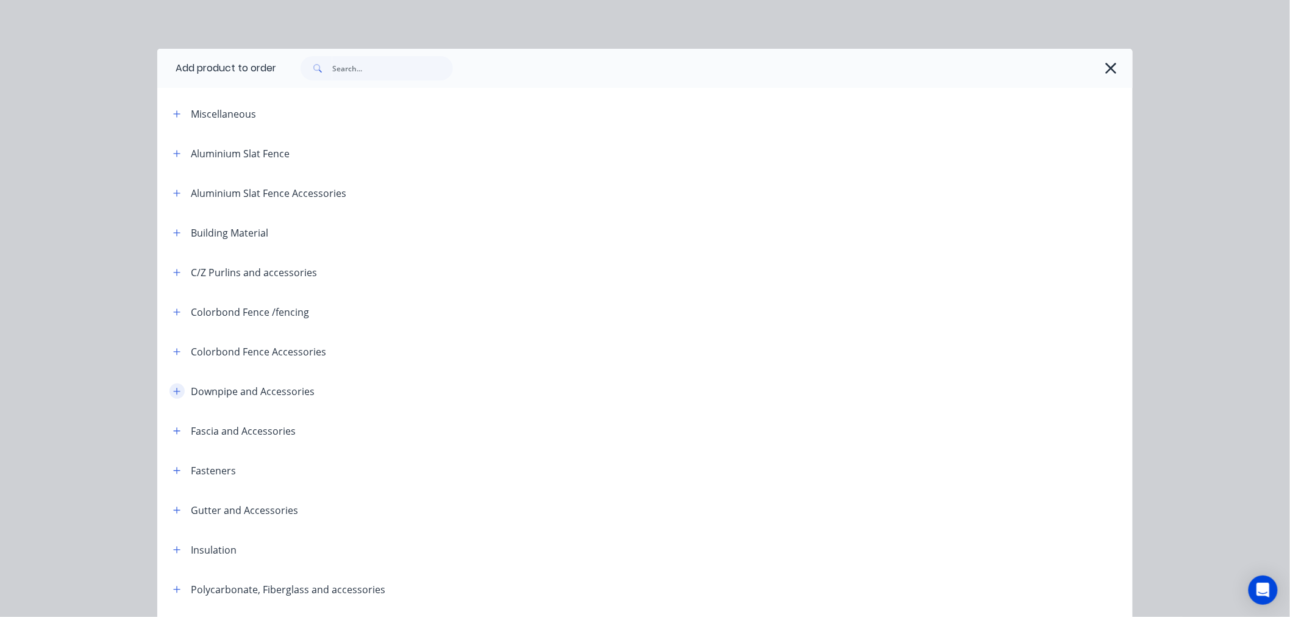
click at [173, 392] on icon "button" at bounding box center [176, 391] width 7 height 9
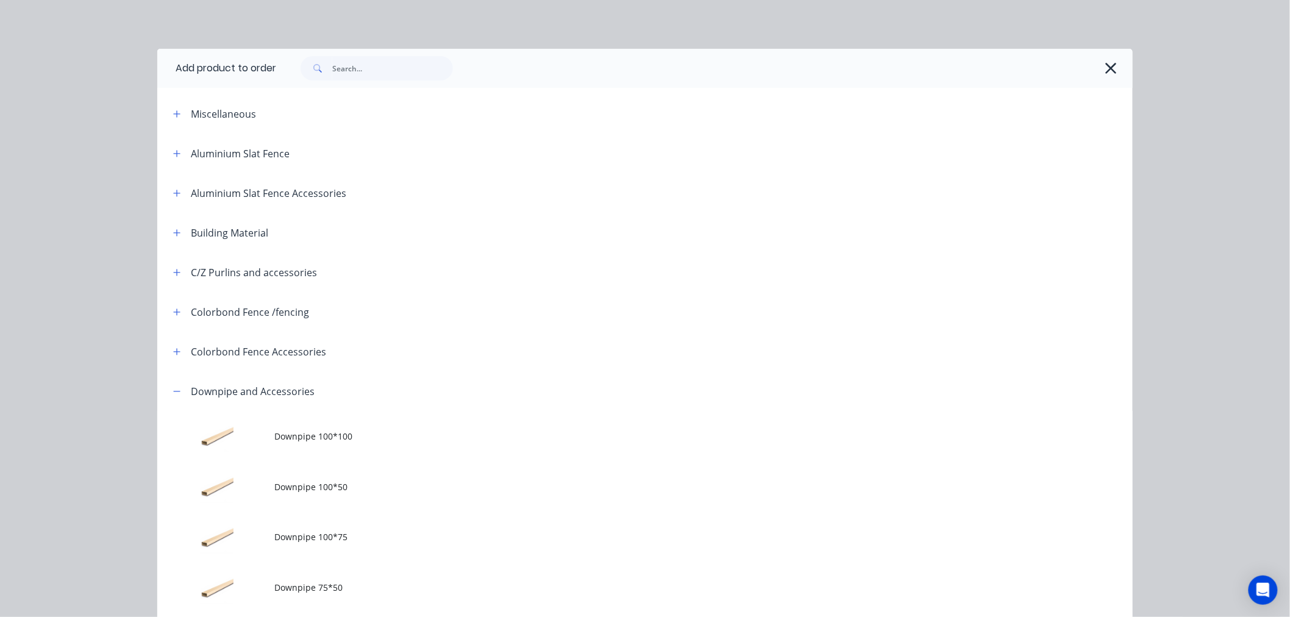
scroll to position [271, 0]
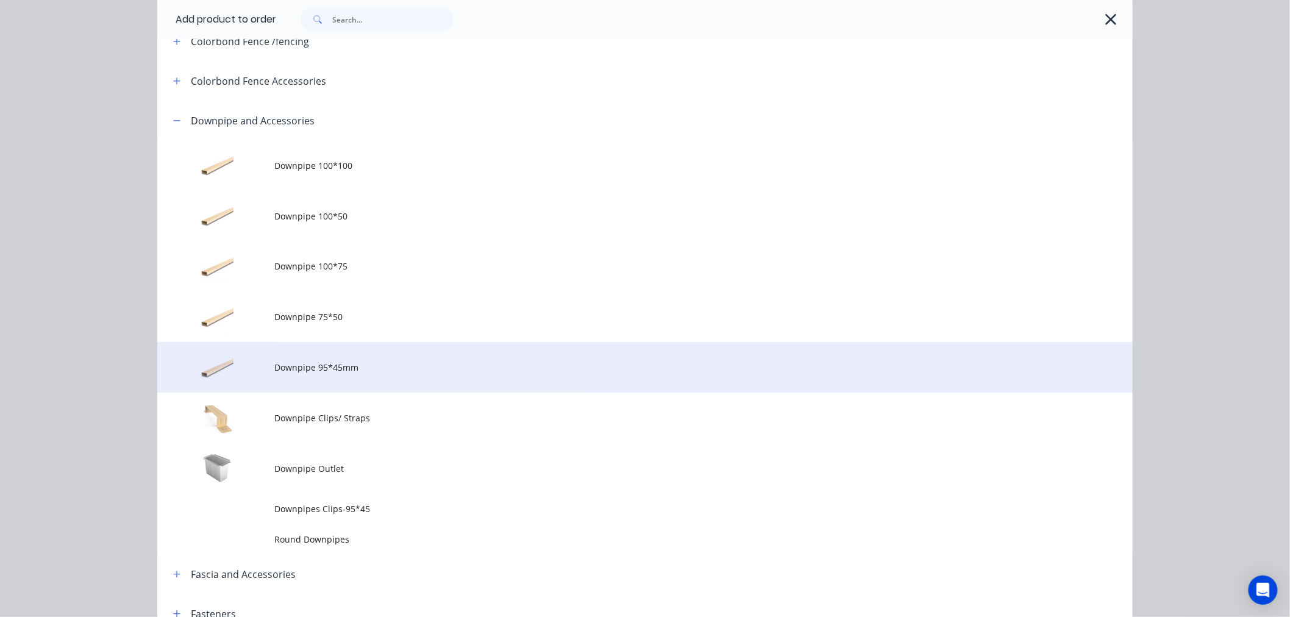
click at [324, 366] on span "Downpipe 95*45mm" at bounding box center [617, 367] width 686 height 13
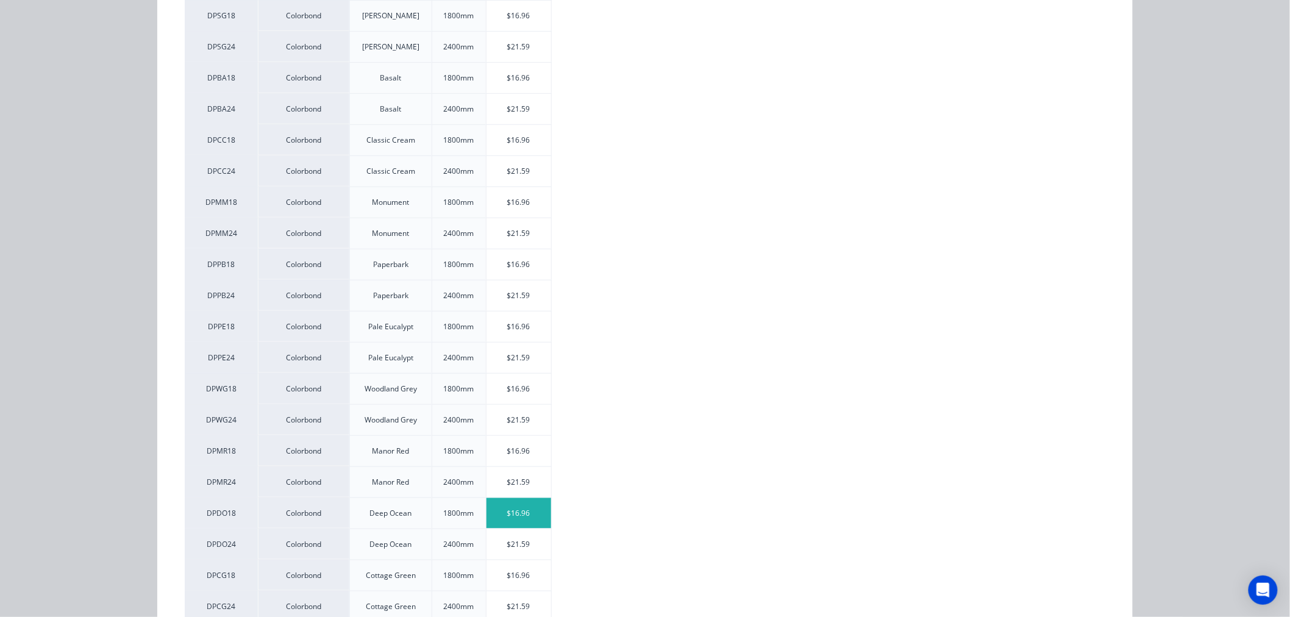
scroll to position [338, 0]
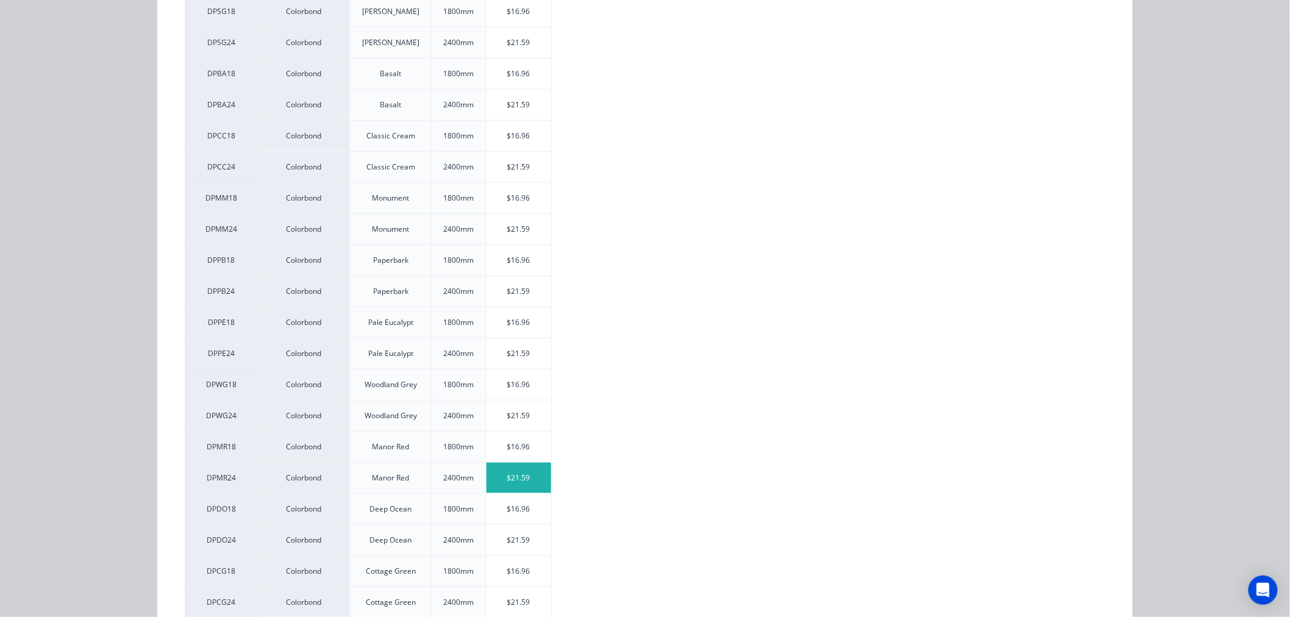
click at [522, 480] on div "$21.59" at bounding box center [518, 478] width 65 height 30
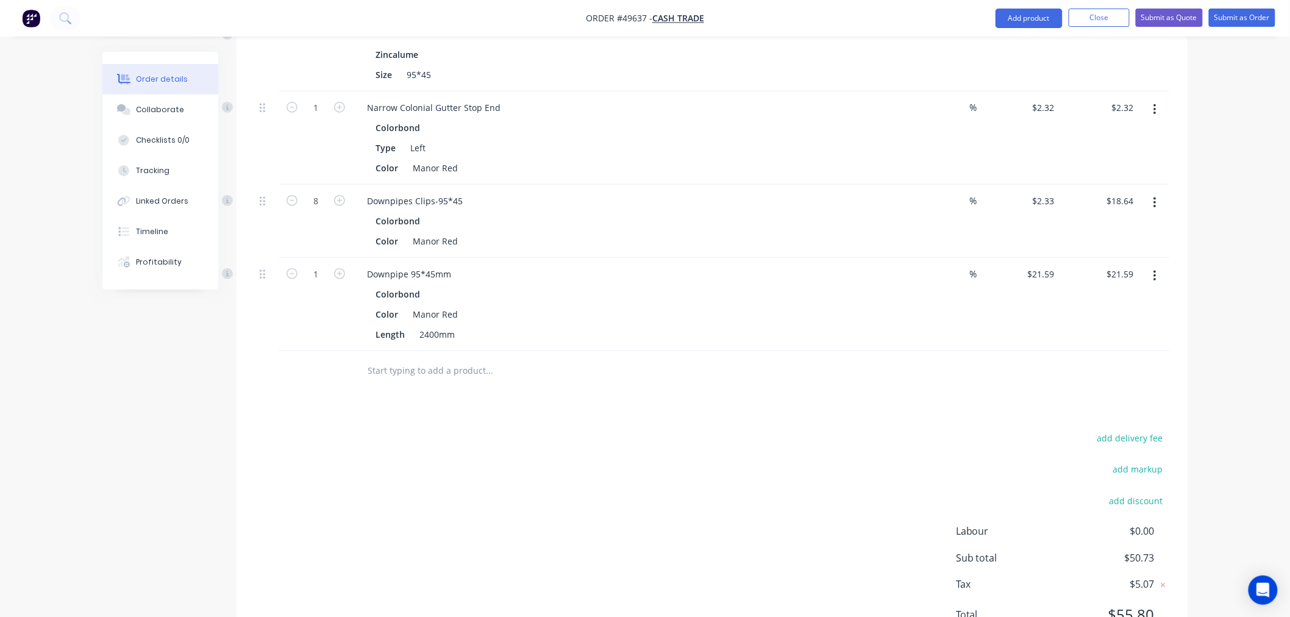
scroll to position [406, 0]
click at [319, 270] on input "1" at bounding box center [316, 269] width 32 height 18
type input "5"
type input "$107.95"
click at [491, 517] on div "add delivery fee add markup add discount Labour $0.00 Sub total $137.09 Tax $13…" at bounding box center [712, 528] width 914 height 208
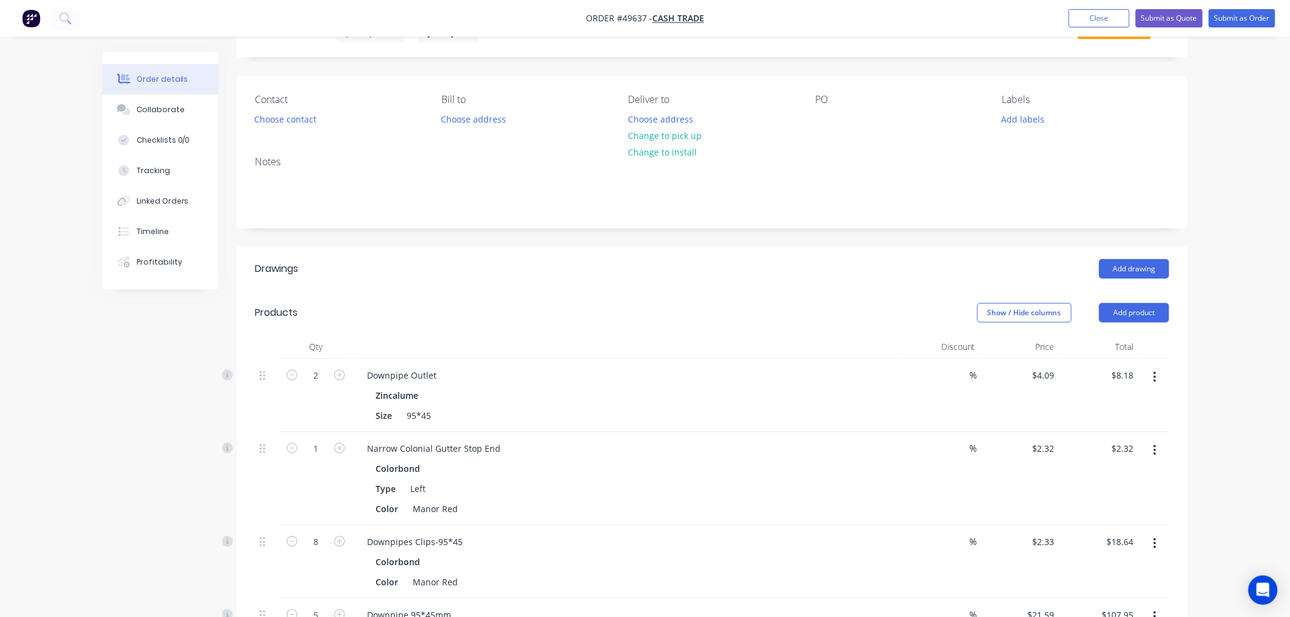
scroll to position [0, 0]
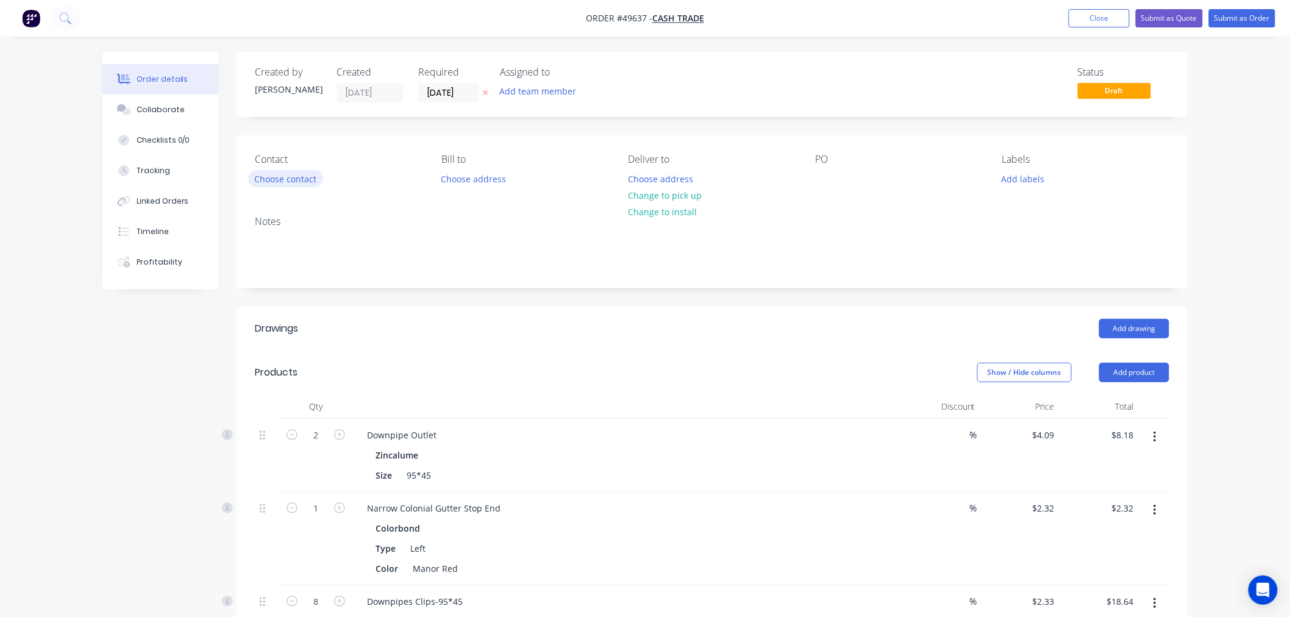
click at [296, 180] on button "Choose contact" at bounding box center [285, 178] width 75 height 16
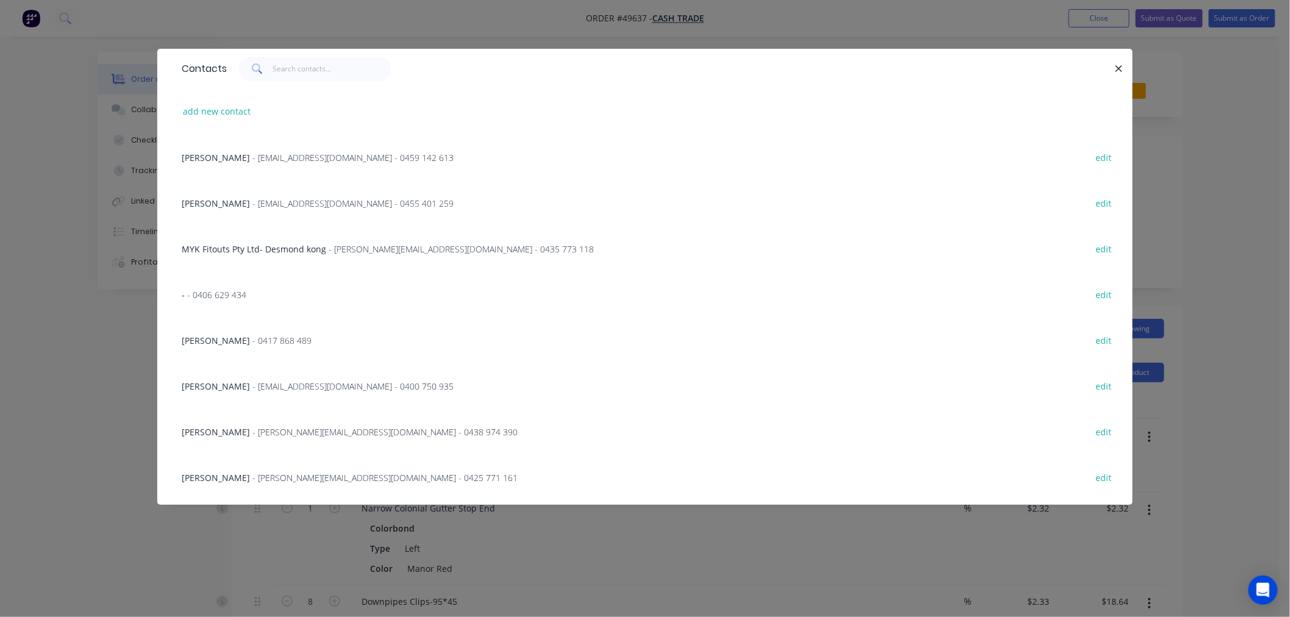
click at [1230, 250] on div "Contacts add new contact Adrain - amcshedswa@gmail.com - 0459 142 613 edit Mich…" at bounding box center [645, 308] width 1290 height 617
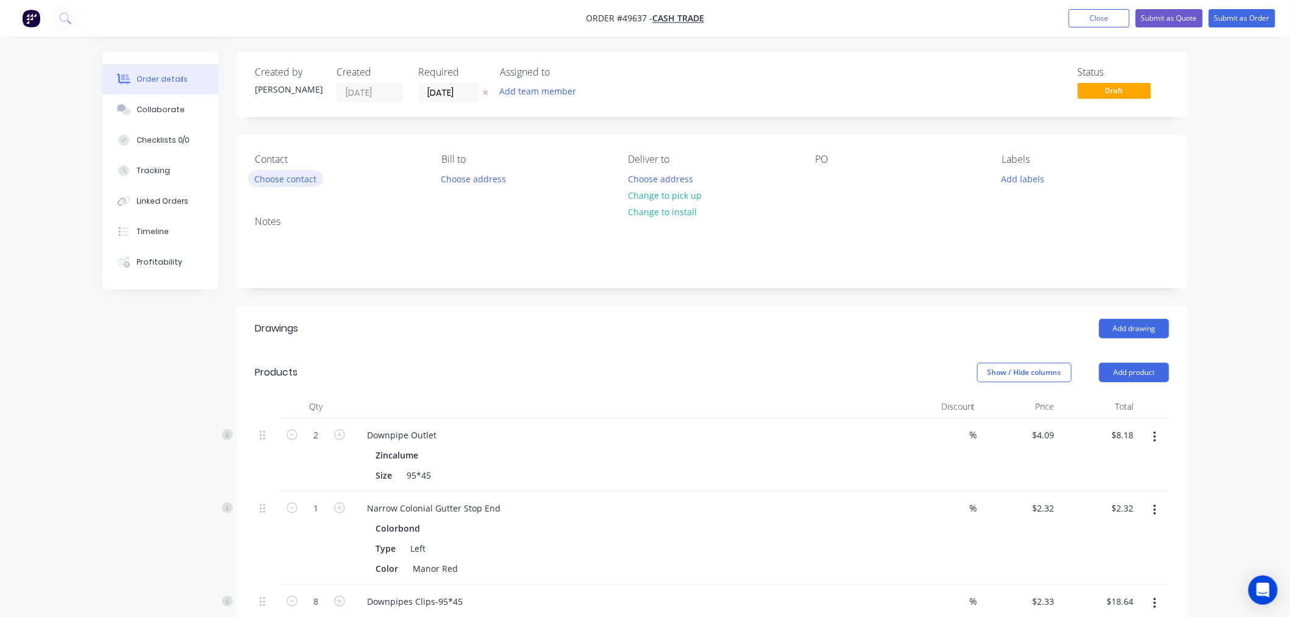
click at [271, 182] on button "Choose contact" at bounding box center [285, 178] width 75 height 16
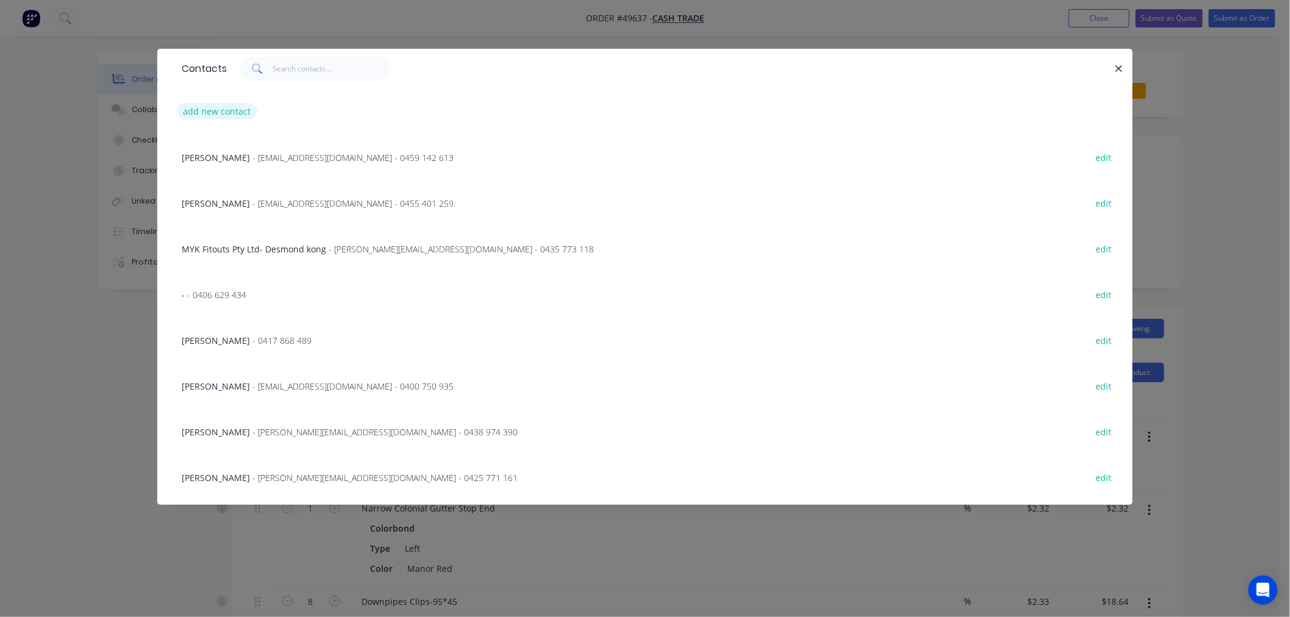
click at [229, 110] on button "add new contact" at bounding box center [217, 111] width 80 height 16
select select "AU"
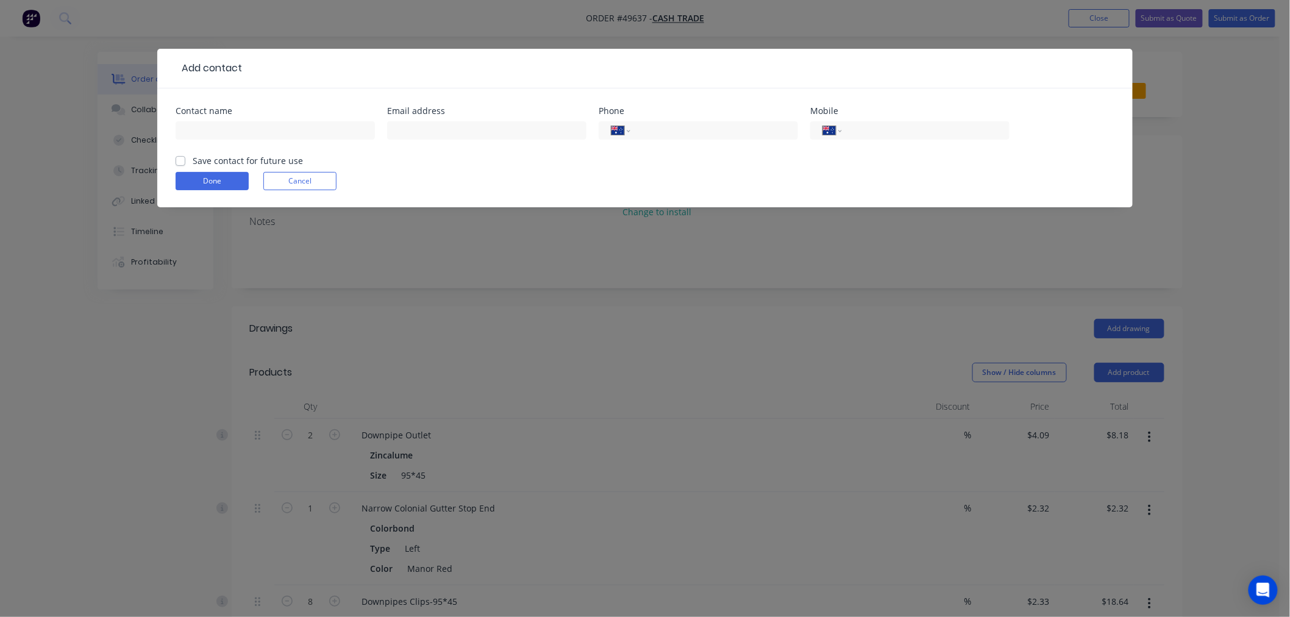
drag, startPoint x: 283, startPoint y: 180, endPoint x: 277, endPoint y: 166, distance: 14.7
click at [283, 179] on button "Cancel" at bounding box center [299, 181] width 73 height 18
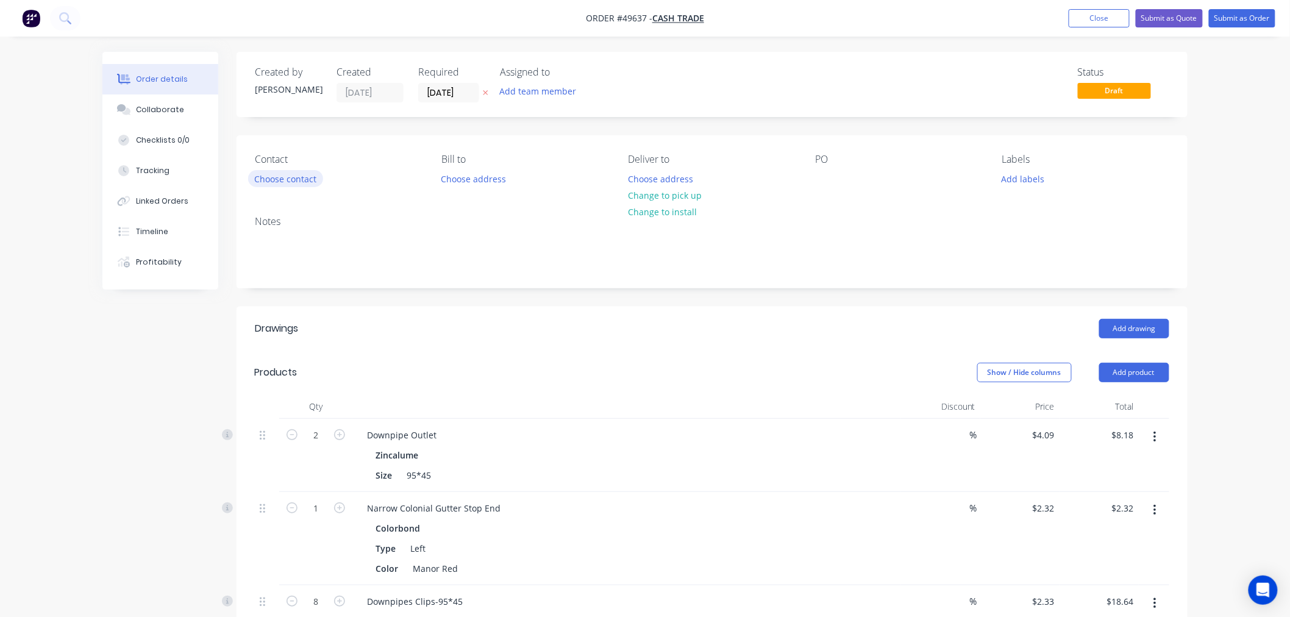
click at [272, 181] on button "Choose contact" at bounding box center [285, 178] width 75 height 16
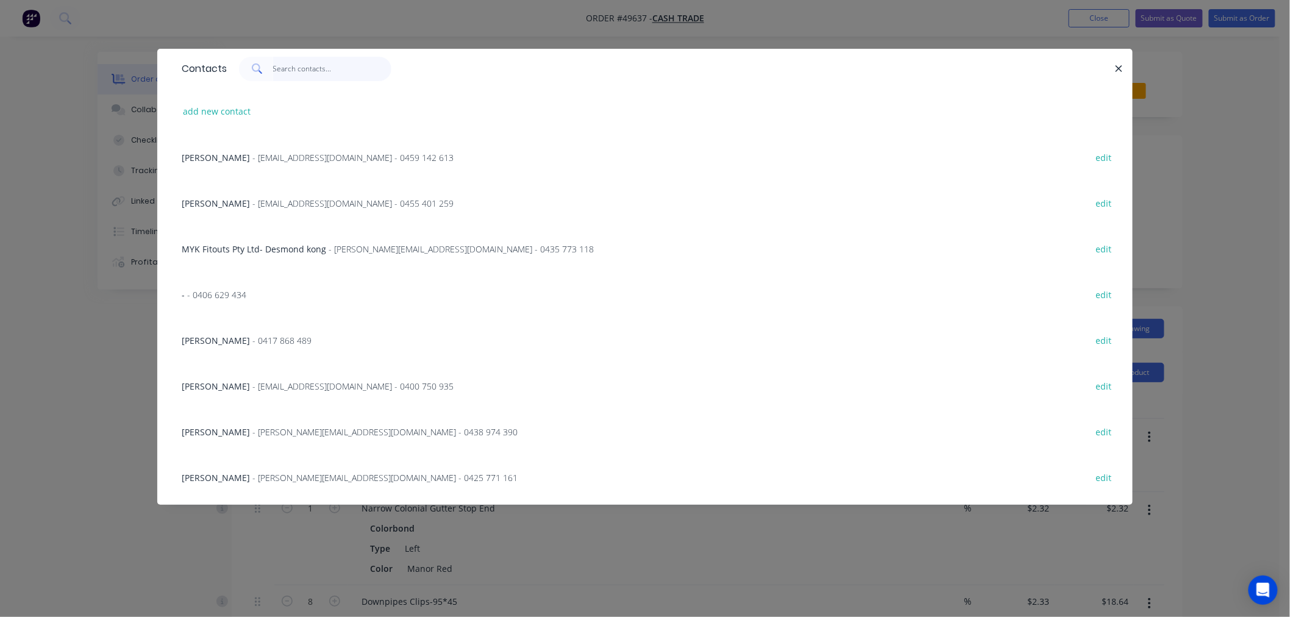
click at [305, 69] on input "text" at bounding box center [332, 69] width 119 height 24
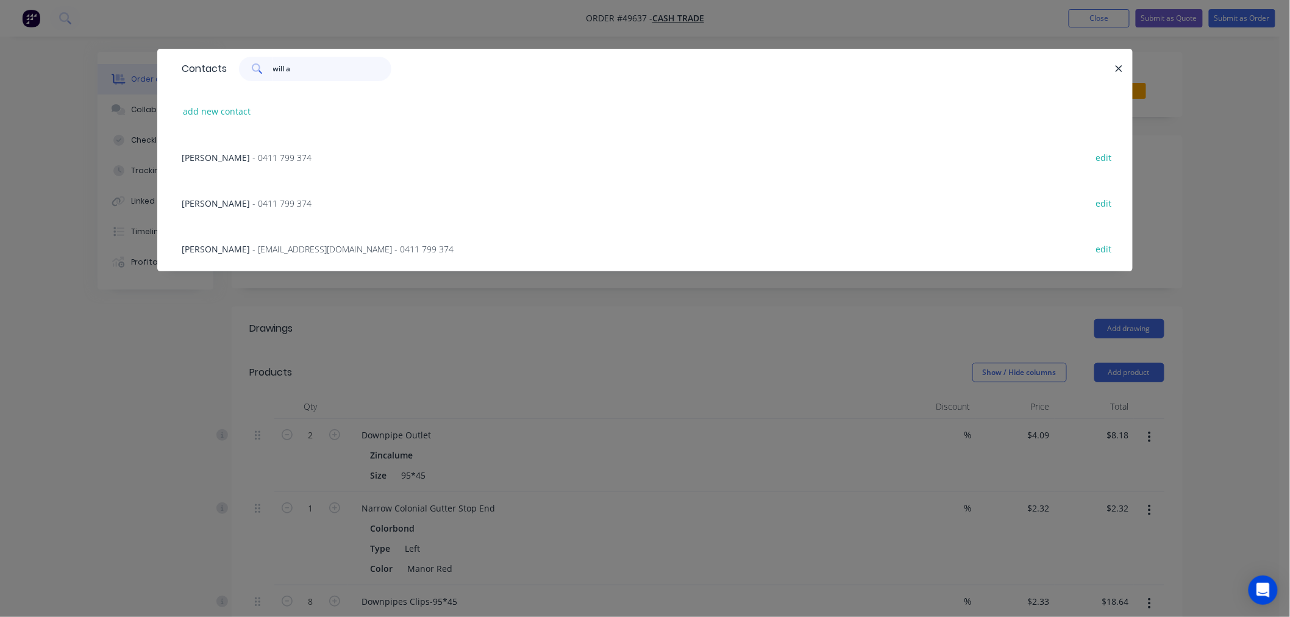
type input "will a"
click at [281, 158] on span "- 0411 799 374" at bounding box center [281, 158] width 59 height 12
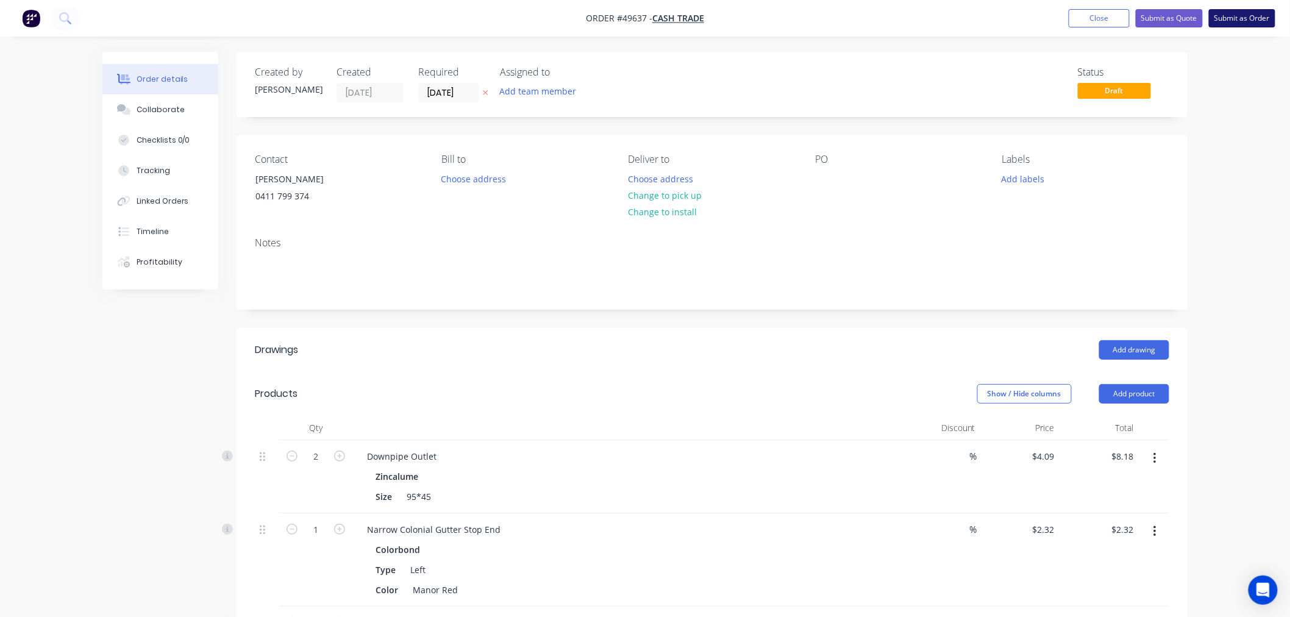
click at [1260, 17] on button "Submit as Order" at bounding box center [1242, 18] width 66 height 18
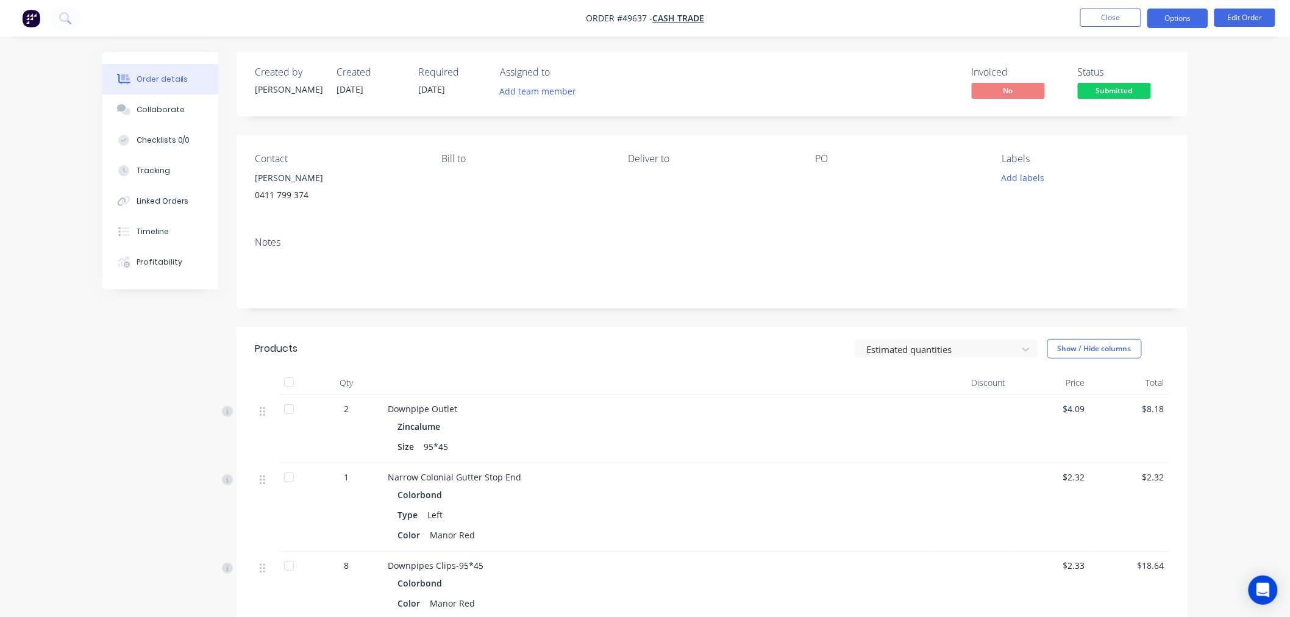
click at [1176, 16] on button "Options" at bounding box center [1177, 19] width 61 height 20
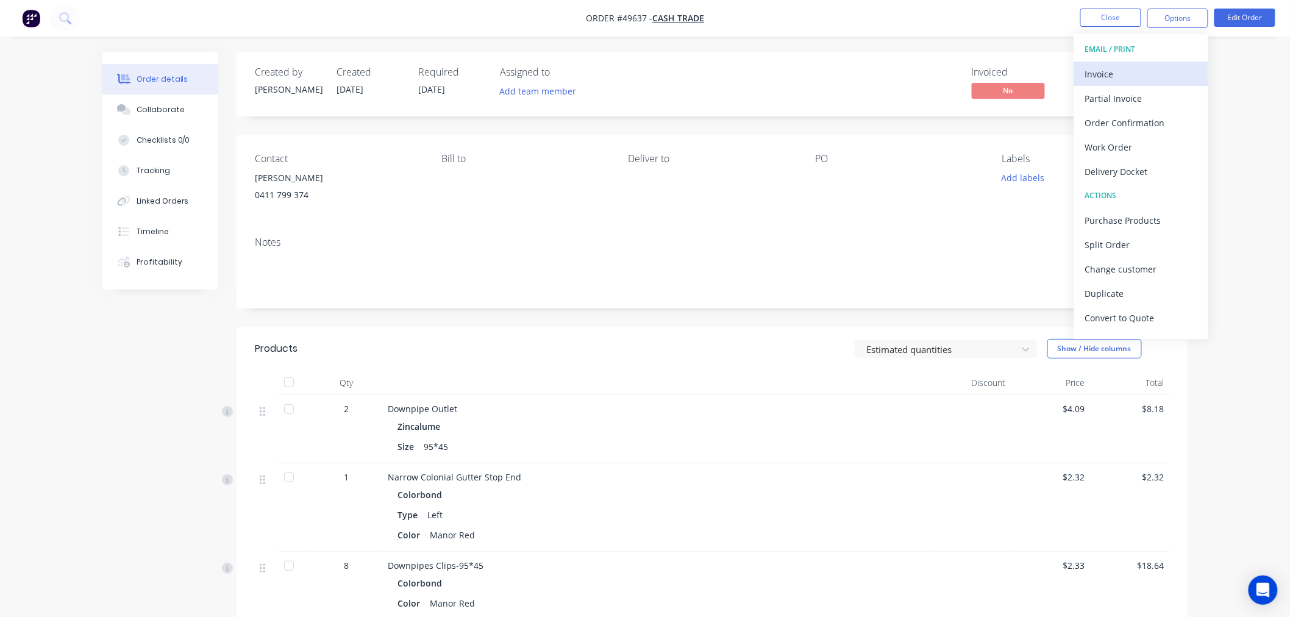
click at [1142, 63] on button "Invoice" at bounding box center [1141, 74] width 134 height 24
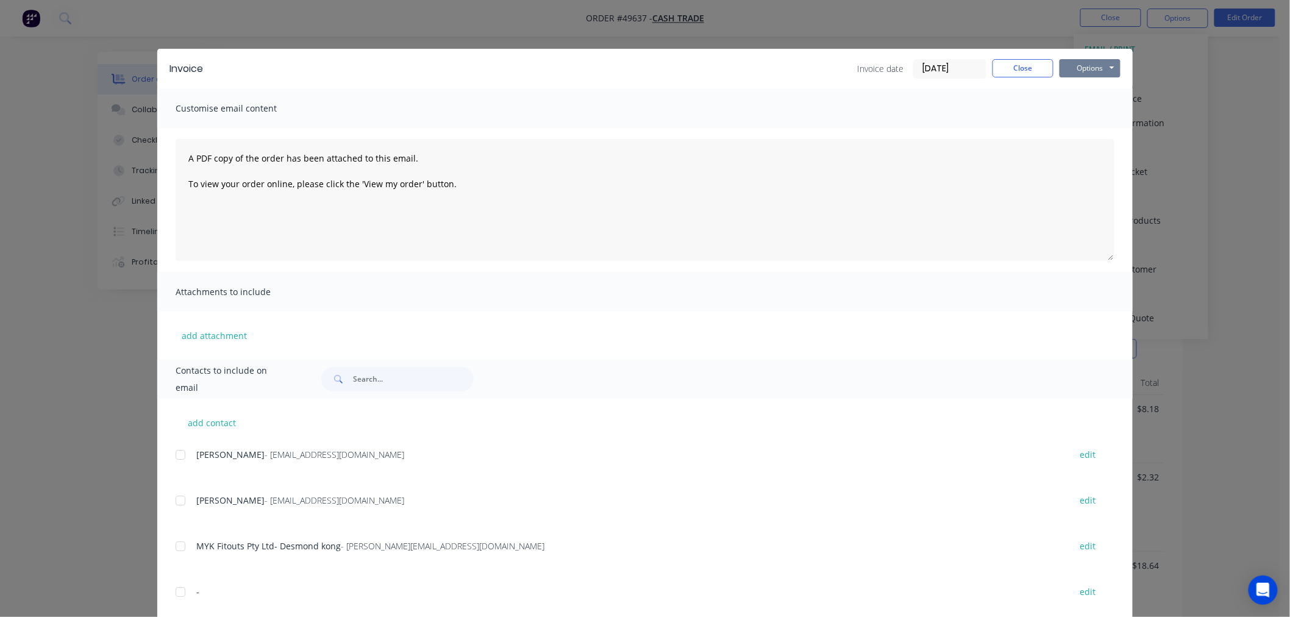
click at [1086, 68] on button "Options" at bounding box center [1089, 68] width 61 height 18
click at [1092, 106] on button "Print" at bounding box center [1098, 110] width 78 height 20
click at [1014, 65] on button "Close" at bounding box center [1022, 68] width 61 height 18
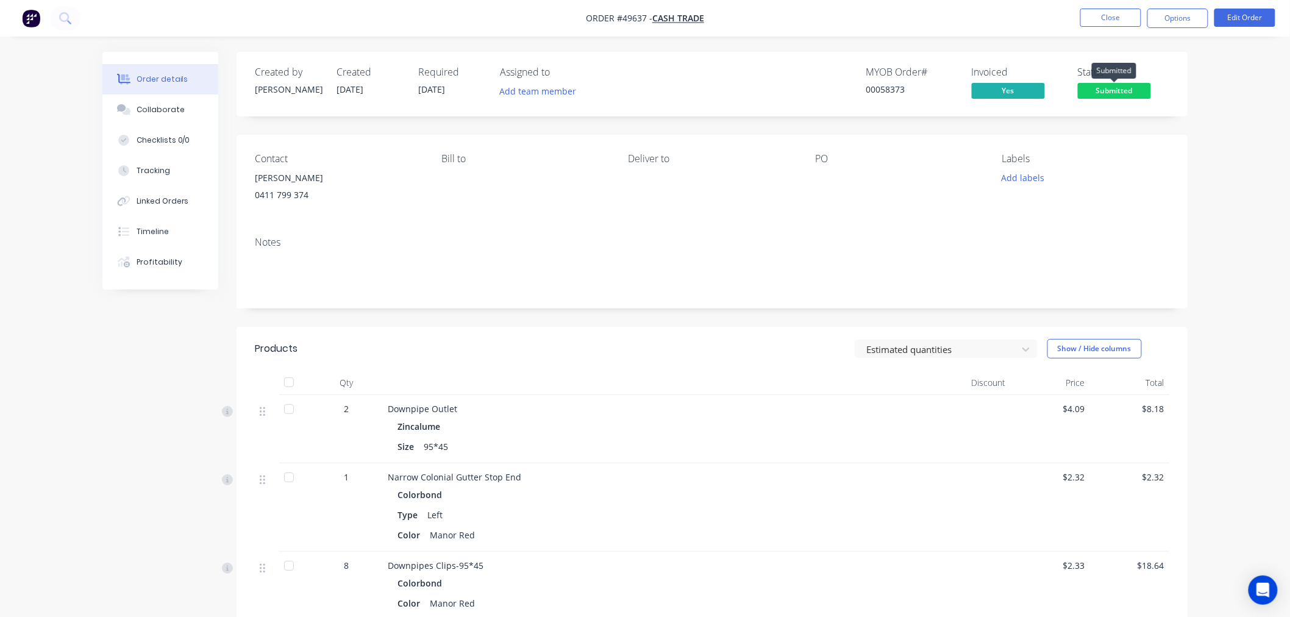
click at [1118, 92] on span "Submitted" at bounding box center [1114, 90] width 73 height 15
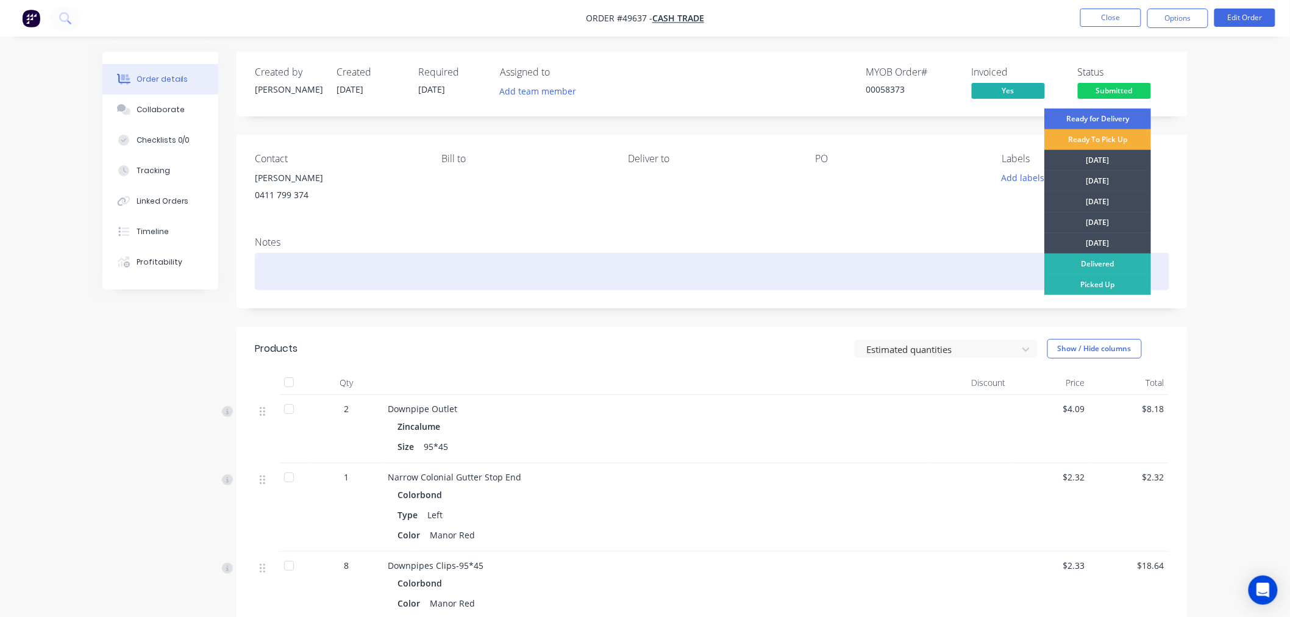
click at [1081, 282] on div "Picked Up" at bounding box center [1097, 284] width 107 height 21
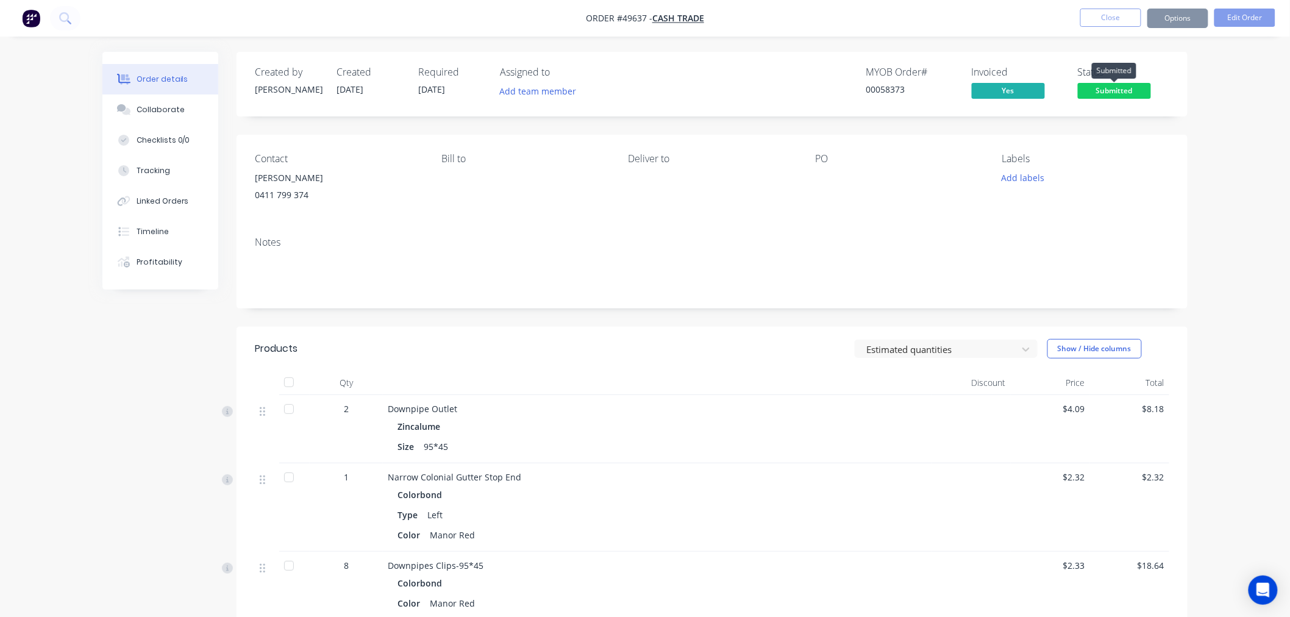
click at [1112, 91] on span "Submitted" at bounding box center [1114, 90] width 73 height 15
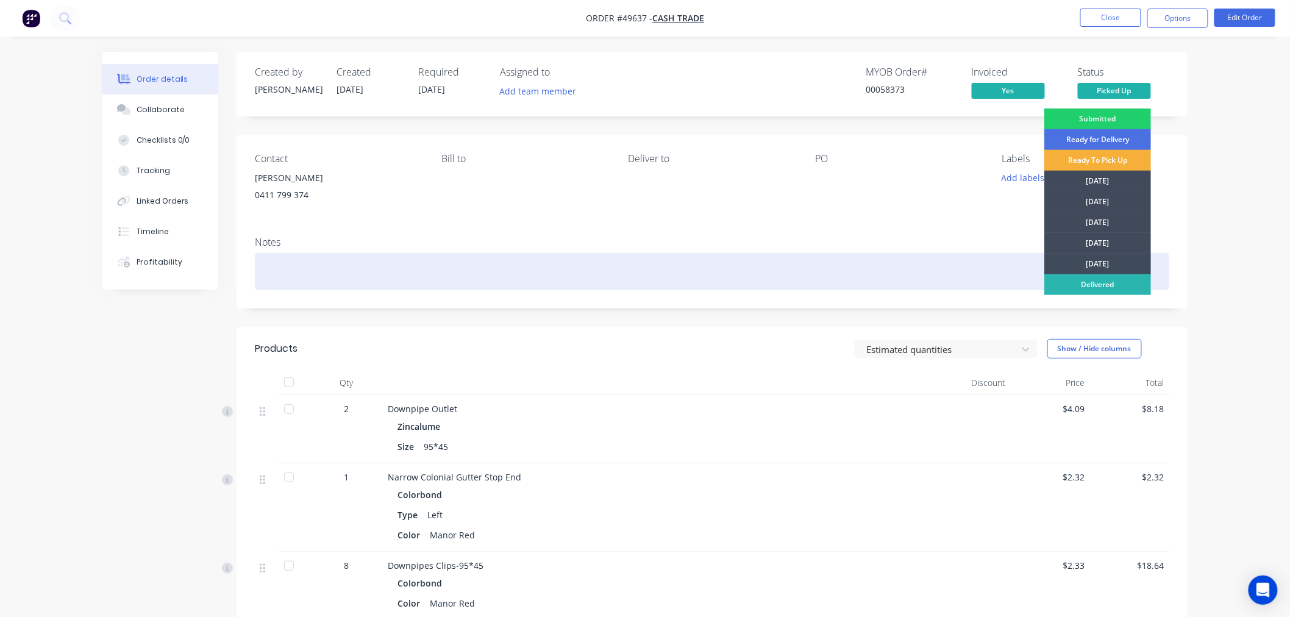
click at [1086, 283] on div "Delivered" at bounding box center [1097, 284] width 107 height 21
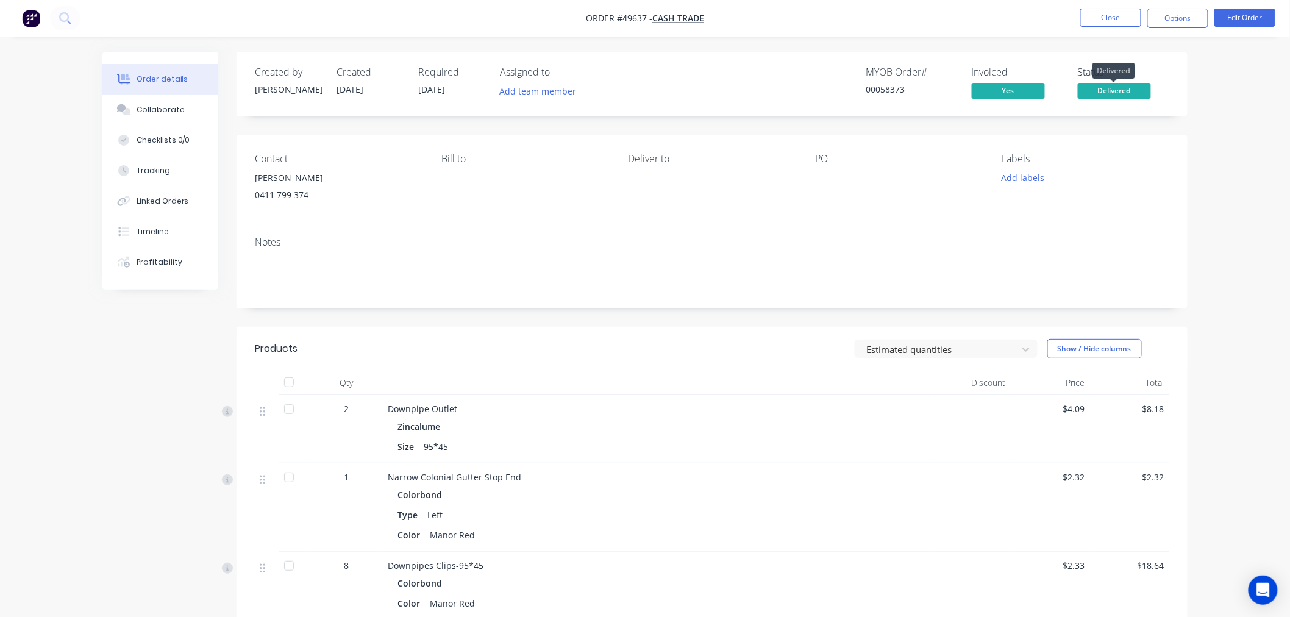
click at [1112, 92] on span "Delivered" at bounding box center [1114, 90] width 73 height 15
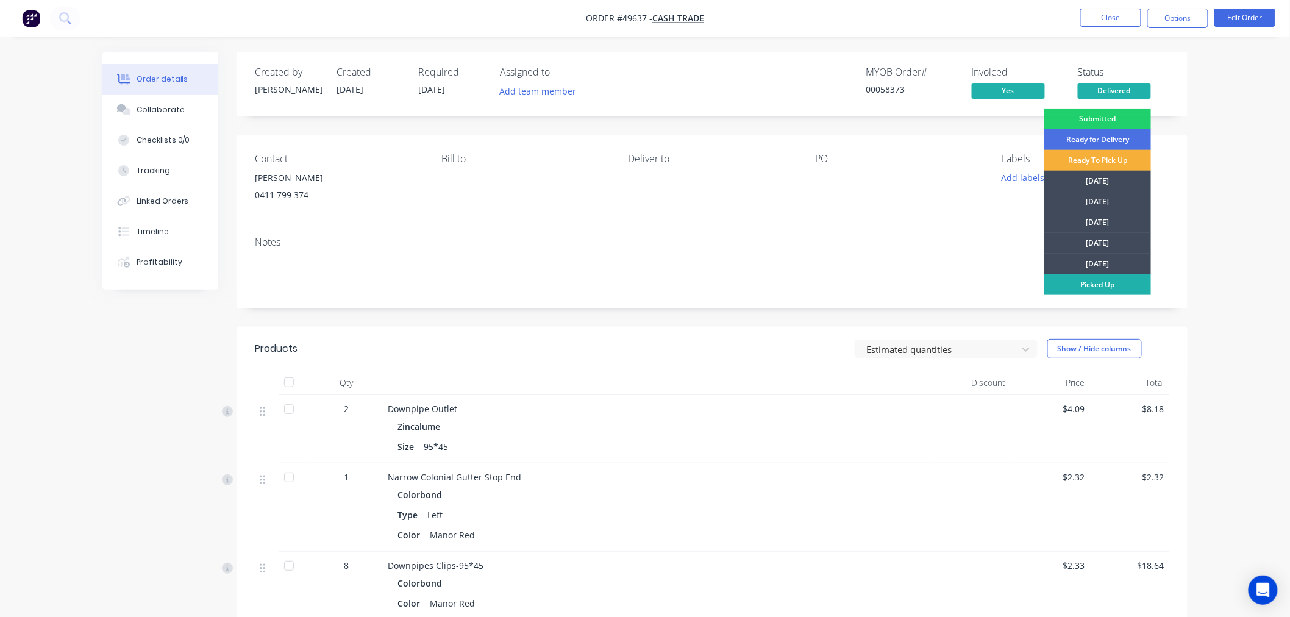
click at [1099, 283] on div "Picked Up" at bounding box center [1097, 284] width 107 height 21
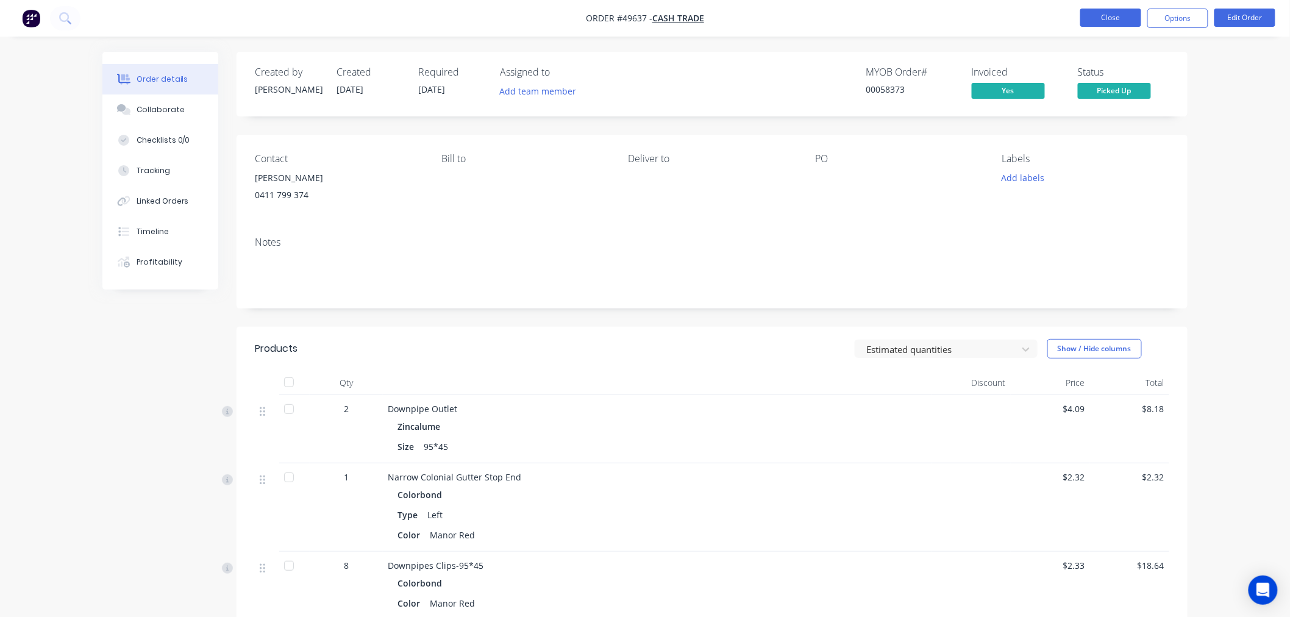
click at [1105, 15] on button "Close" at bounding box center [1110, 18] width 61 height 18
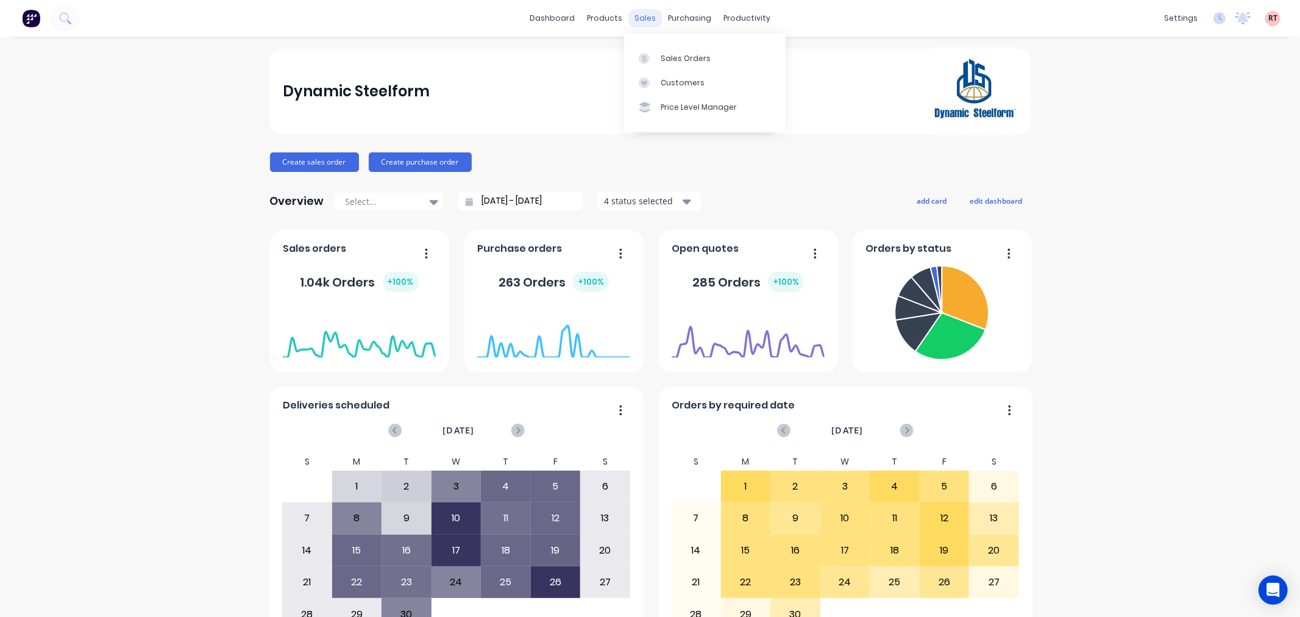
click at [638, 20] on div "sales" at bounding box center [645, 18] width 34 height 18
click at [666, 54] on div "Sales Orders" at bounding box center [686, 58] width 50 height 11
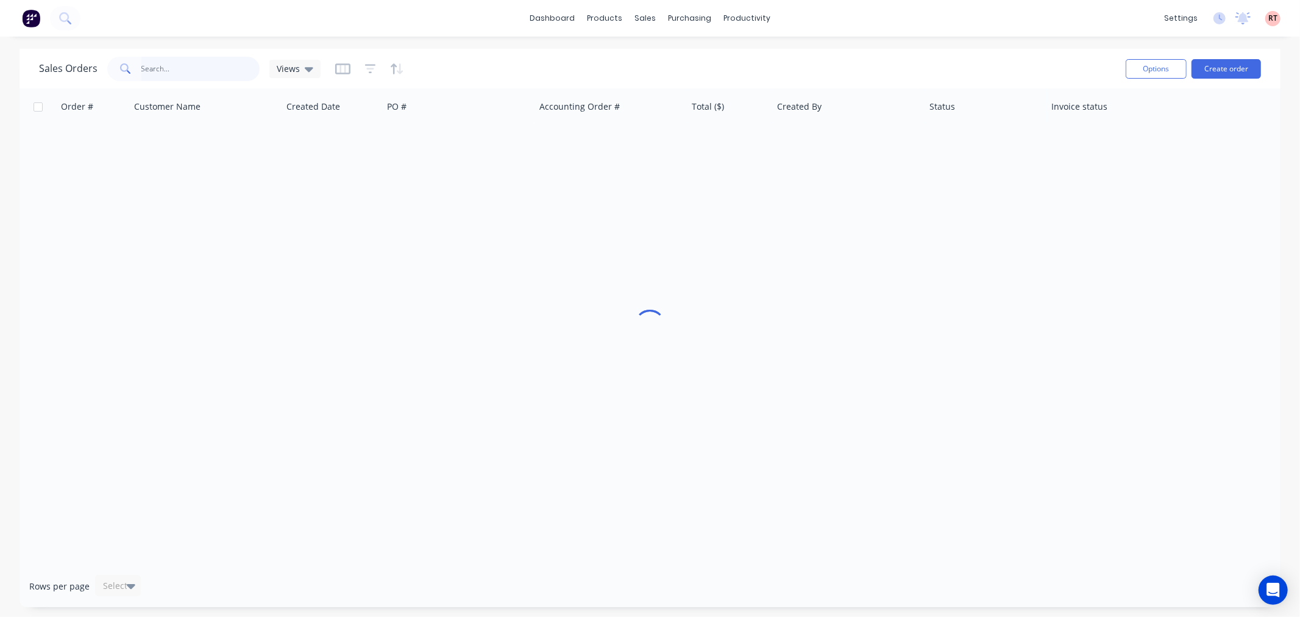
click at [183, 66] on input "text" at bounding box center [200, 69] width 119 height 24
paste input "0411799374"
click at [143, 69] on input "0411799374" at bounding box center [200, 69] width 119 height 24
type input "411799374"
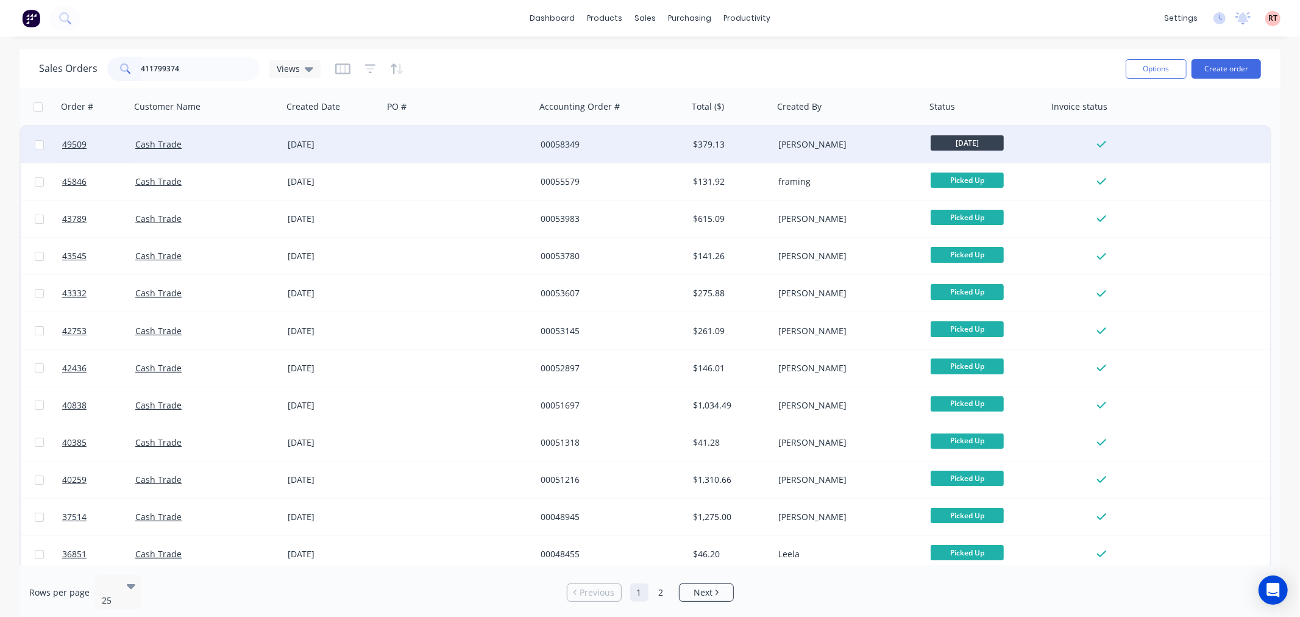
click at [303, 137] on div "[DATE]" at bounding box center [333, 144] width 101 height 37
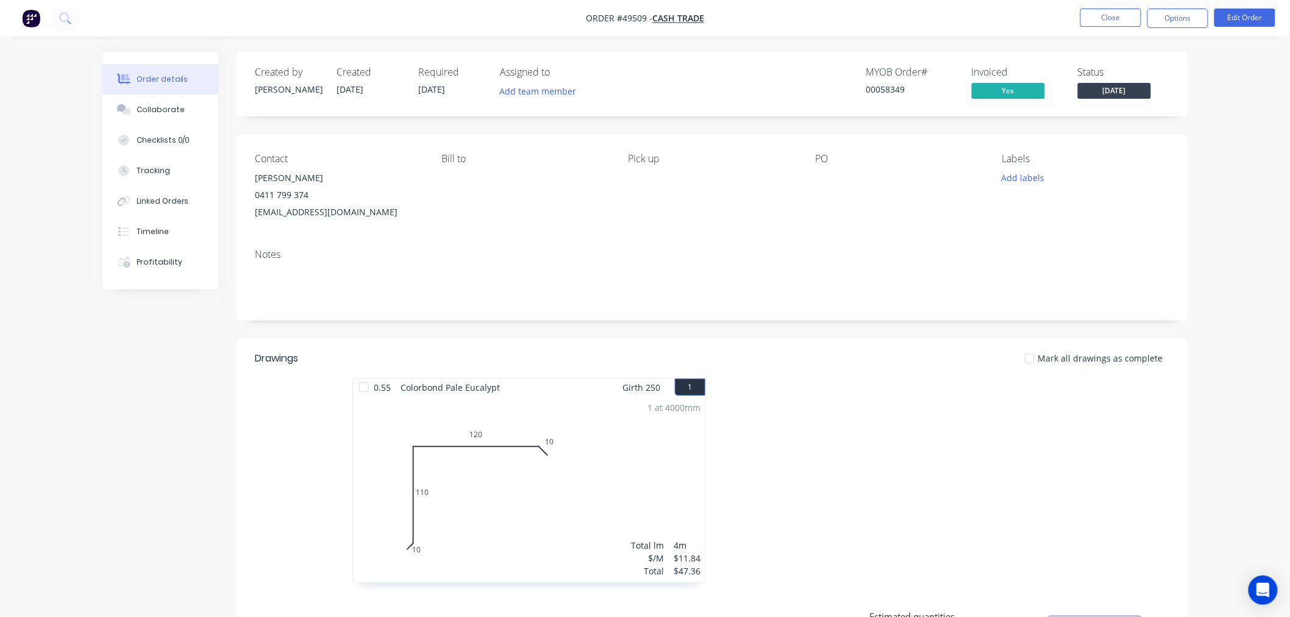
drag, startPoint x: 387, startPoint y: 265, endPoint x: 380, endPoint y: 260, distance: 7.9
click at [388, 265] on div "Notes" at bounding box center [711, 280] width 951 height 82
click at [1111, 14] on button "Close" at bounding box center [1110, 18] width 61 height 18
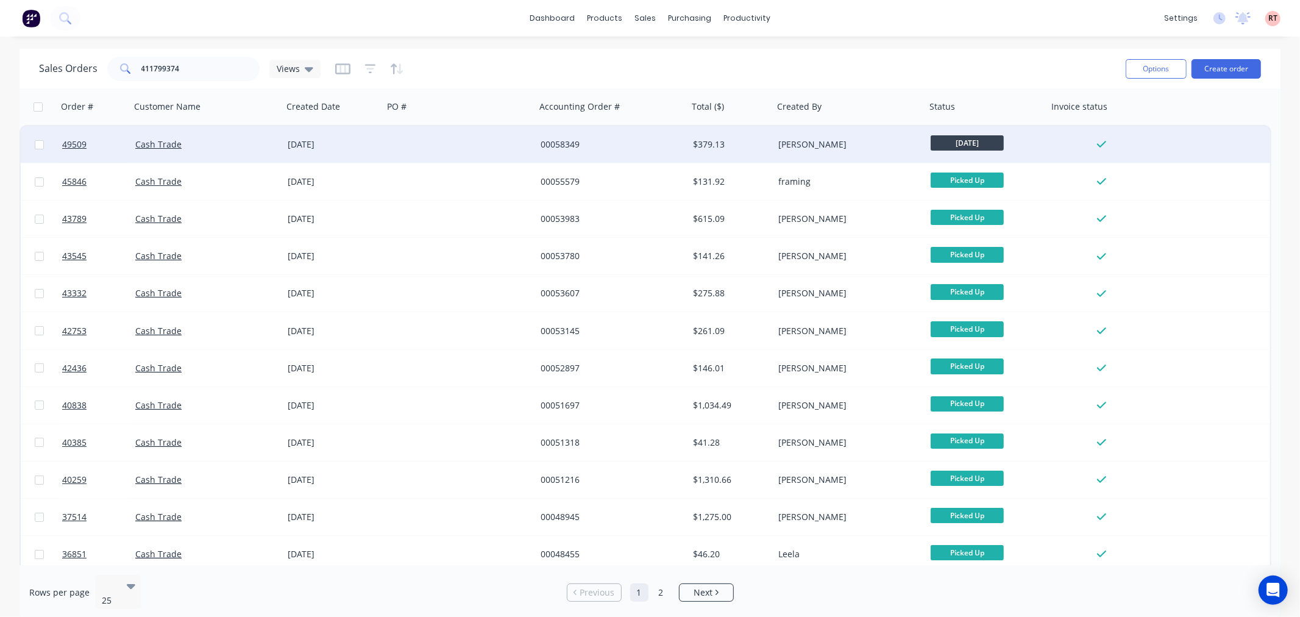
click at [348, 150] on div "[DATE]" at bounding box center [333, 144] width 101 height 37
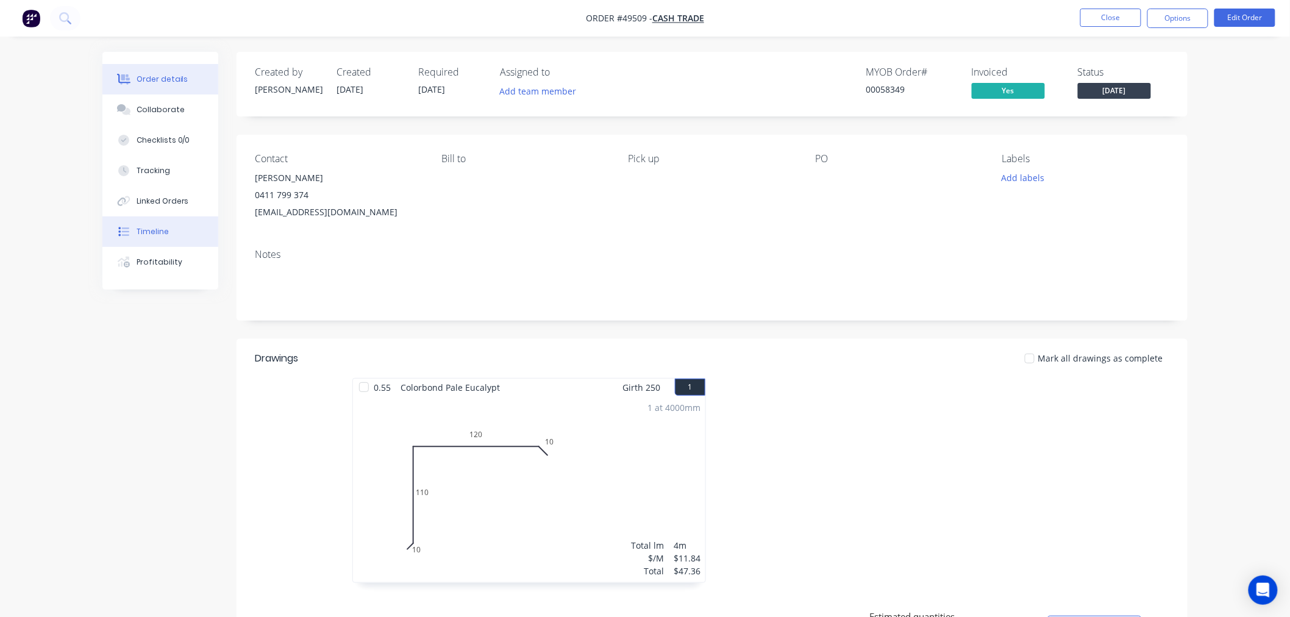
click at [155, 236] on div "Timeline" at bounding box center [153, 231] width 32 height 11
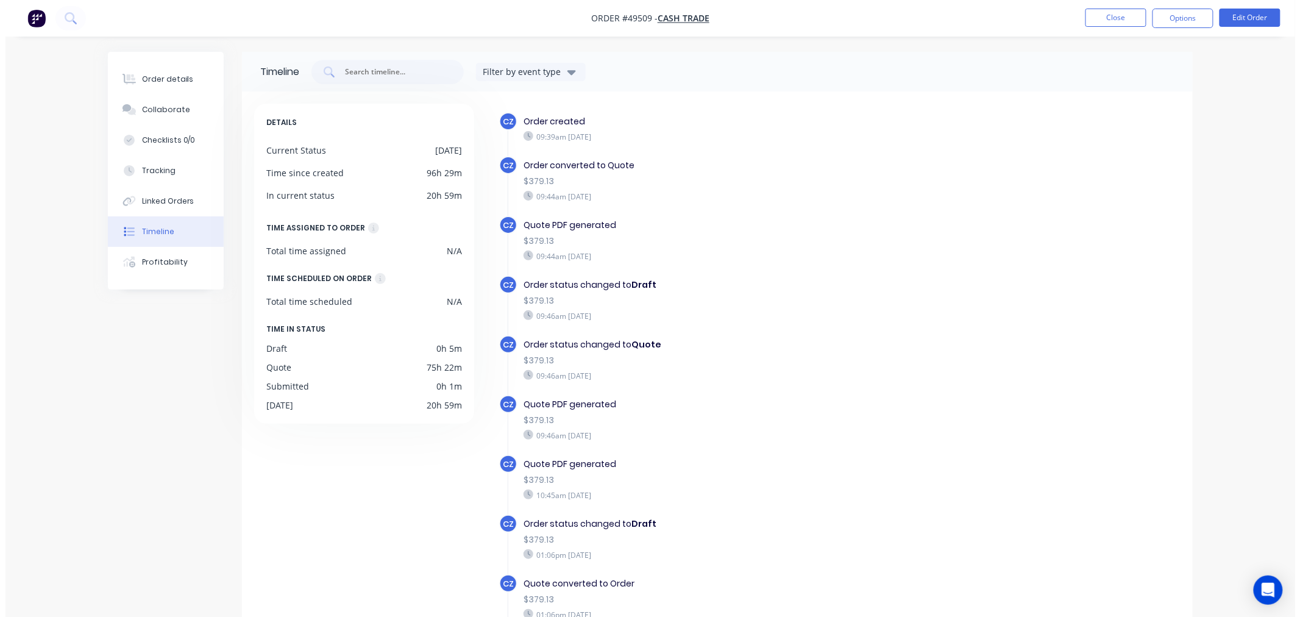
scroll to position [321, 0]
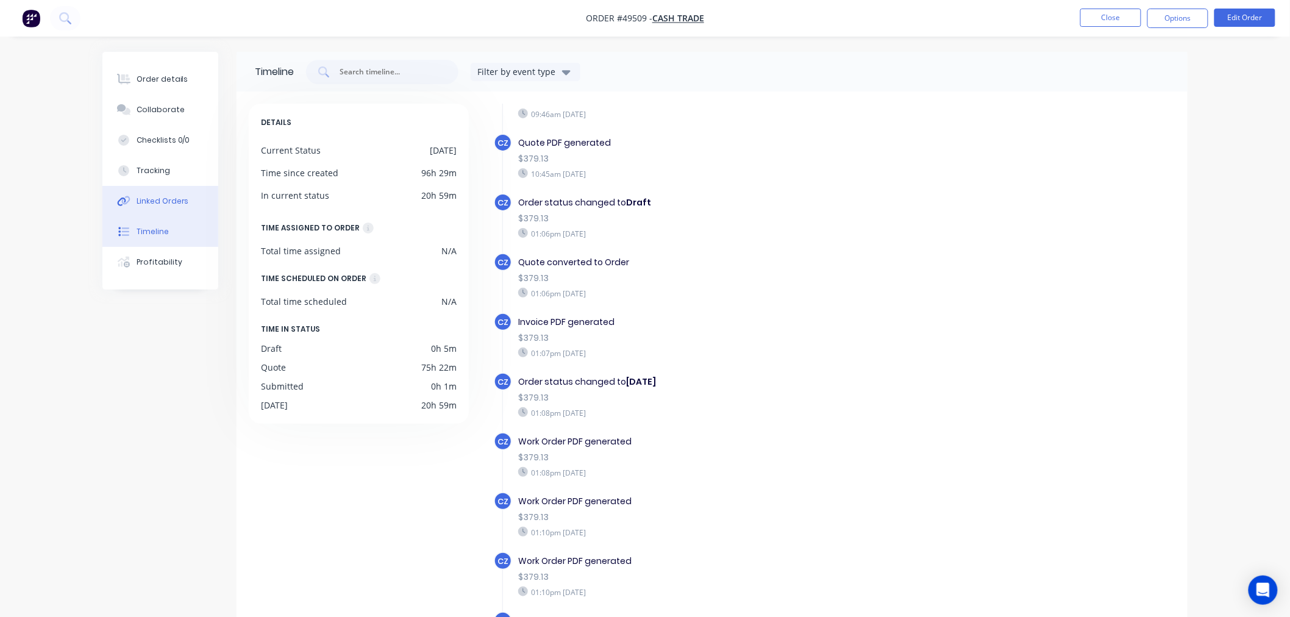
click at [163, 207] on button "Linked Orders" at bounding box center [160, 201] width 116 height 30
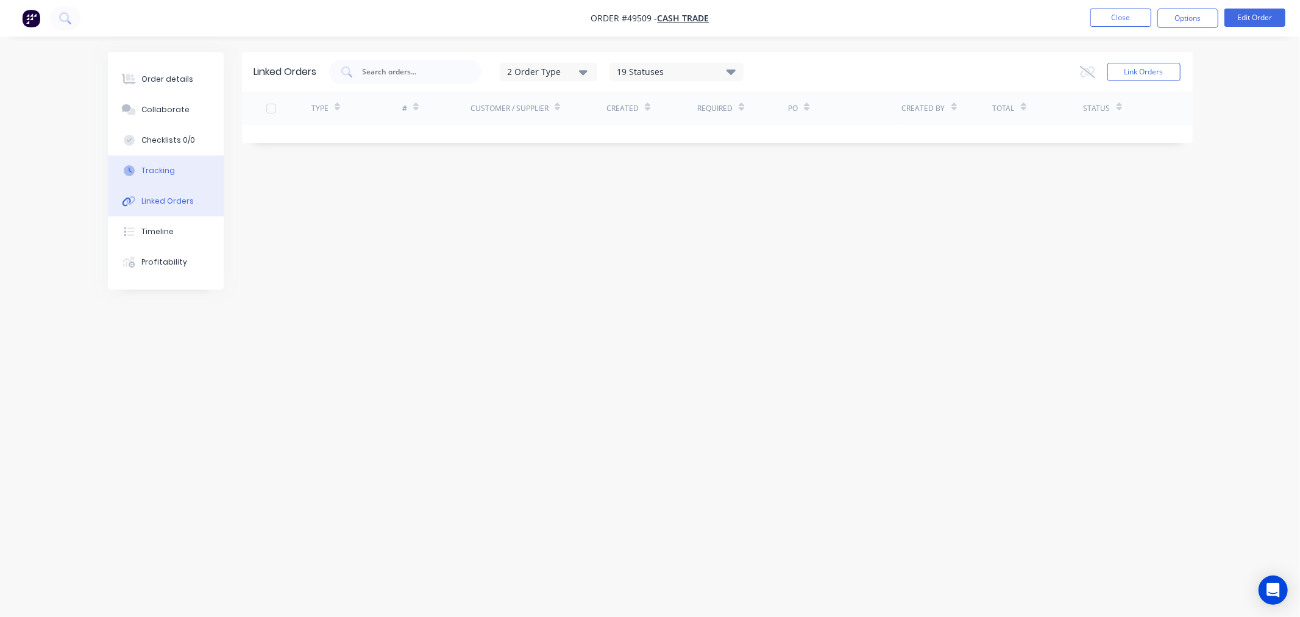
click at [152, 168] on div "Tracking" at bounding box center [158, 170] width 34 height 11
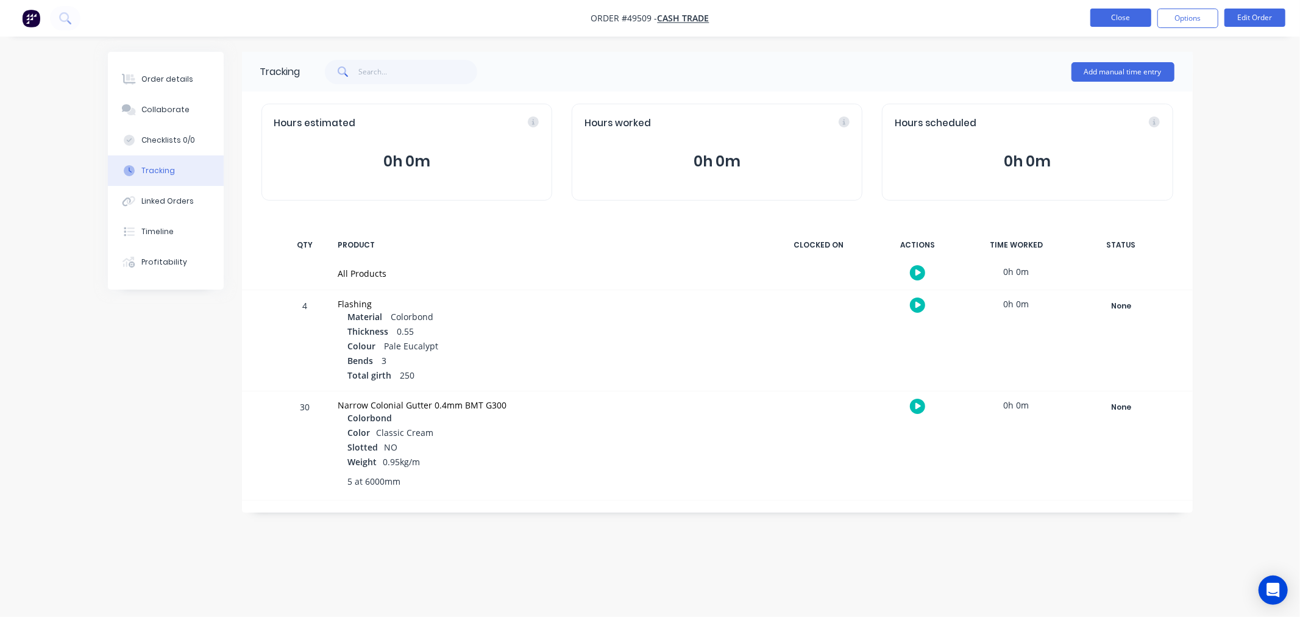
click at [1106, 20] on button "Close" at bounding box center [1120, 18] width 61 height 18
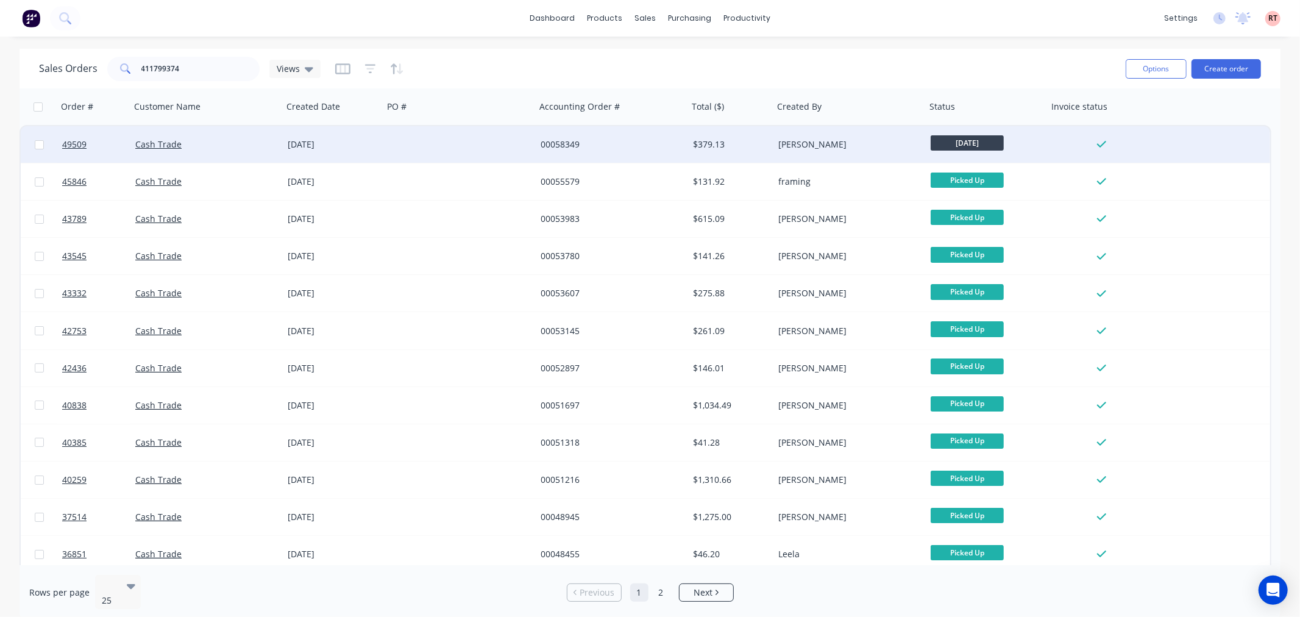
click at [267, 142] on div "Cash Trade" at bounding box center [202, 144] width 135 height 12
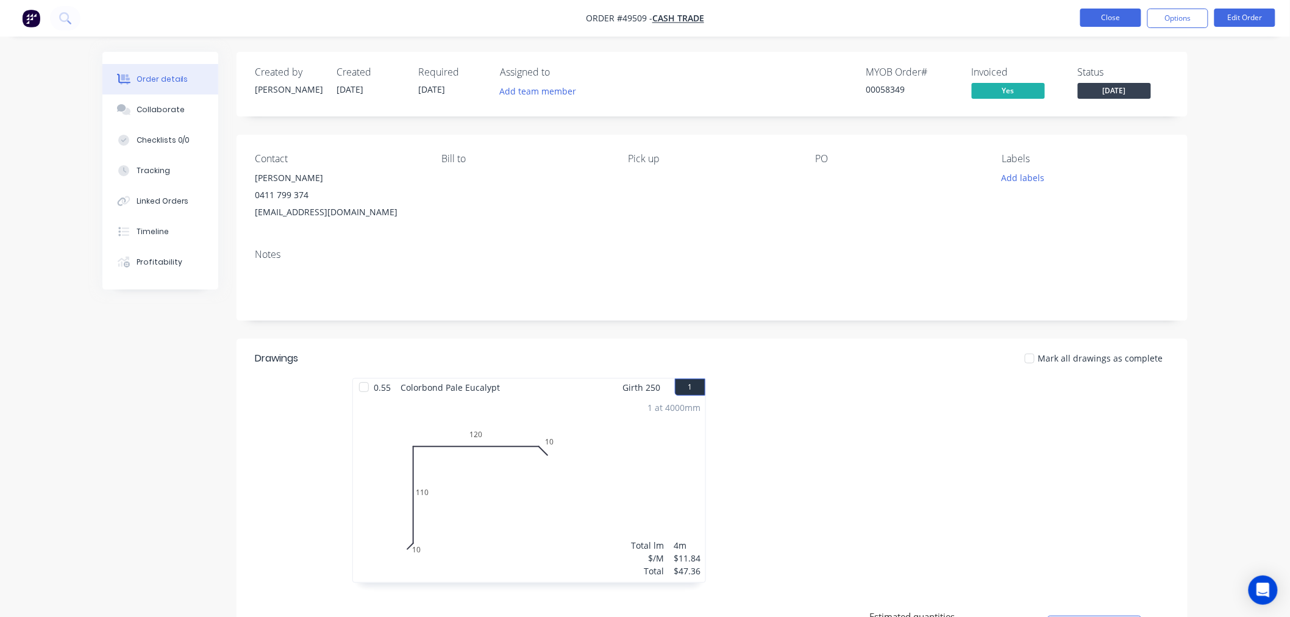
click at [1104, 16] on button "Close" at bounding box center [1110, 18] width 61 height 18
